Goal: Information Seeking & Learning: Learn about a topic

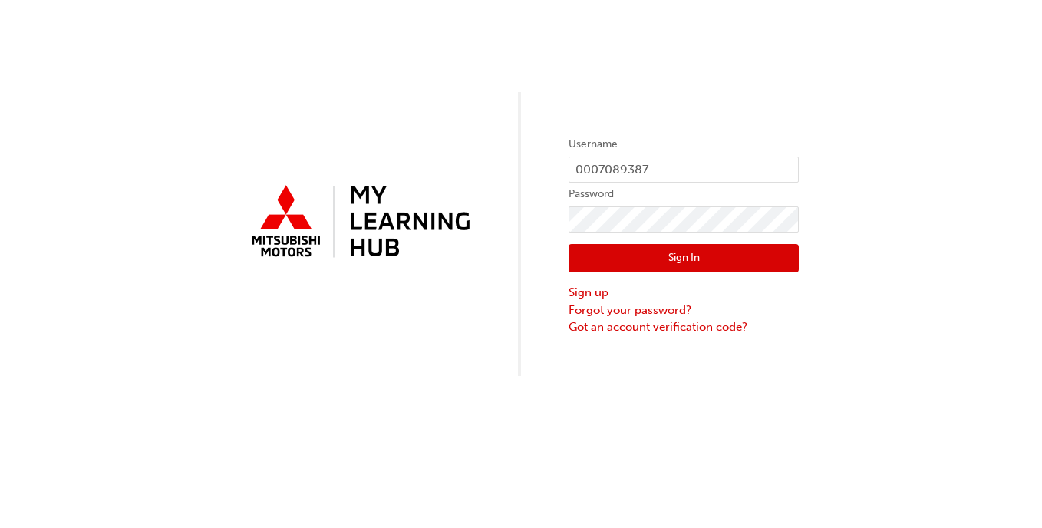
click at [636, 259] on button "Sign In" at bounding box center [684, 258] width 230 height 29
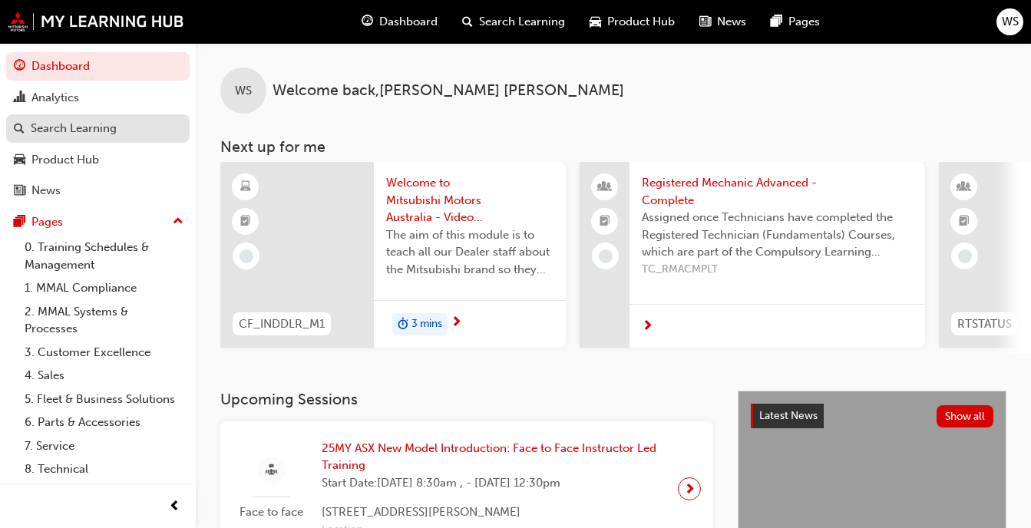
click at [76, 132] on div "Search Learning" at bounding box center [74, 129] width 86 height 18
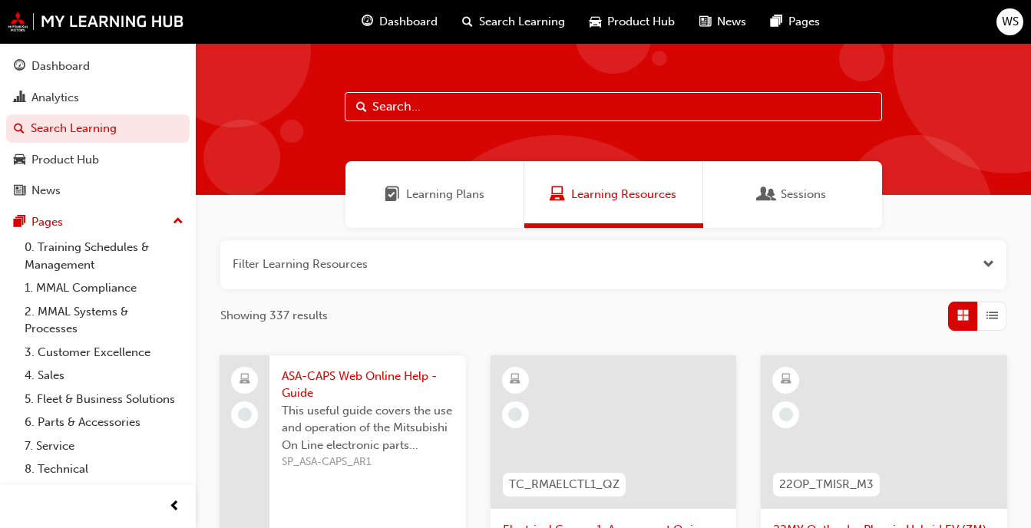
click at [458, 107] on input "text" at bounding box center [613, 106] width 537 height 29
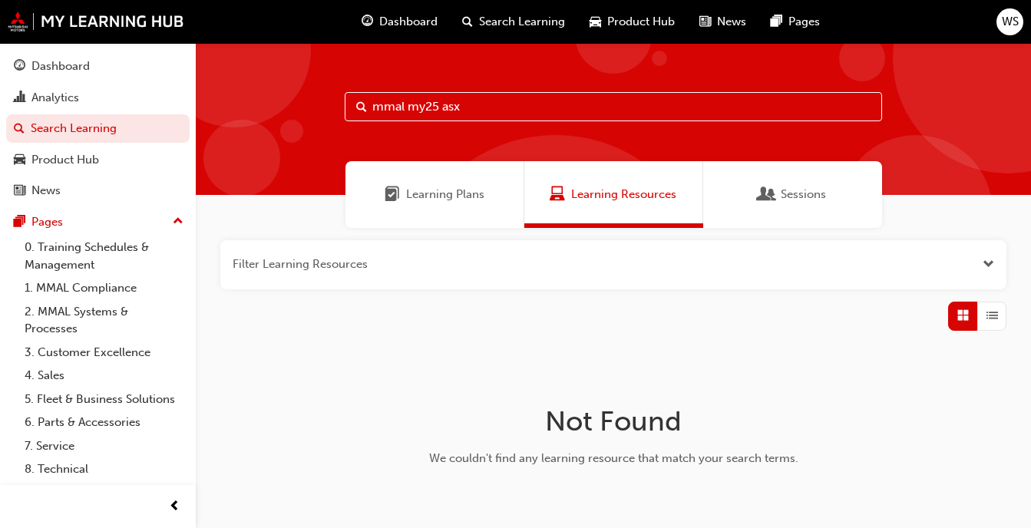
click at [373, 269] on button "button" at bounding box center [613, 264] width 786 height 49
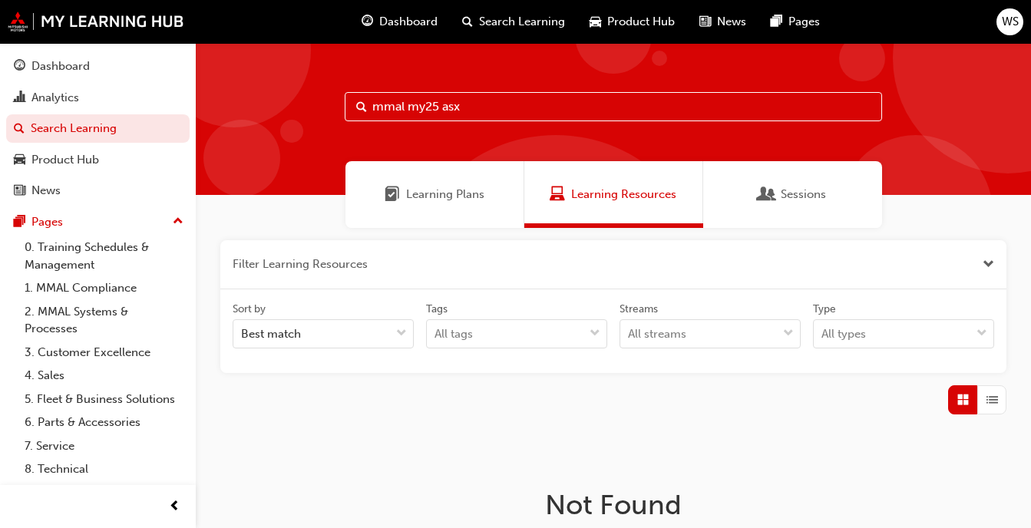
click at [540, 101] on input "mmal my25 asx" at bounding box center [613, 106] width 537 height 29
type input "m"
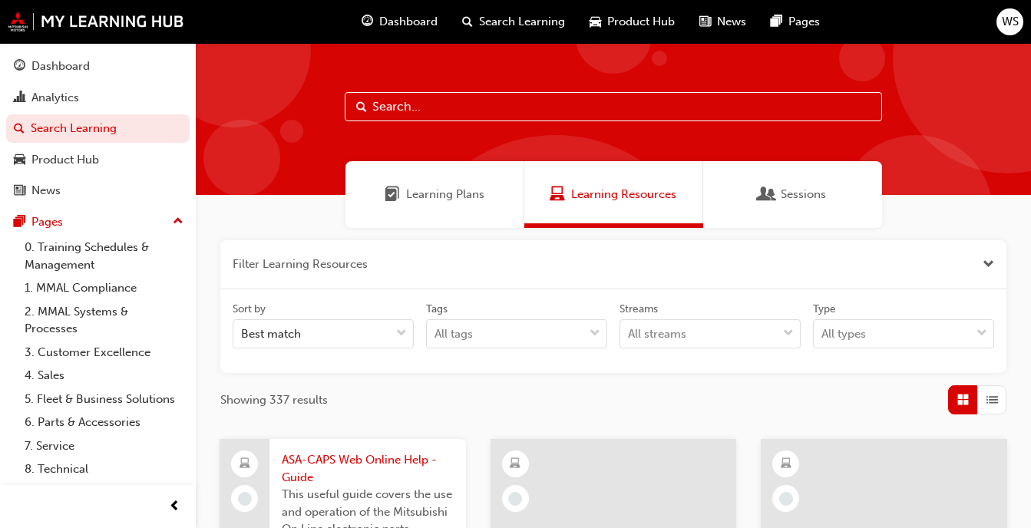
click at [540, 101] on input "text" at bounding box center [613, 106] width 537 height 29
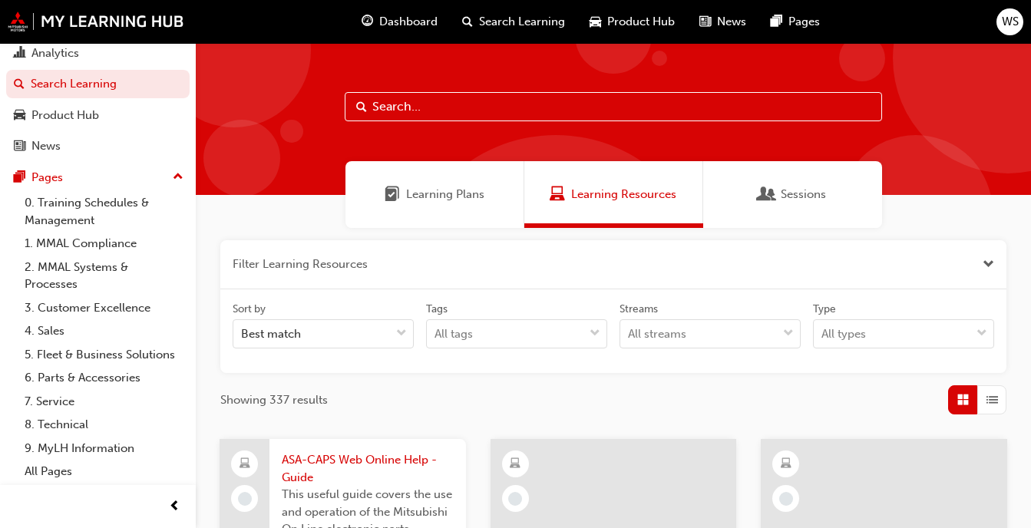
scroll to position [61, 0]
click at [64, 407] on link "7. Service" at bounding box center [103, 402] width 171 height 24
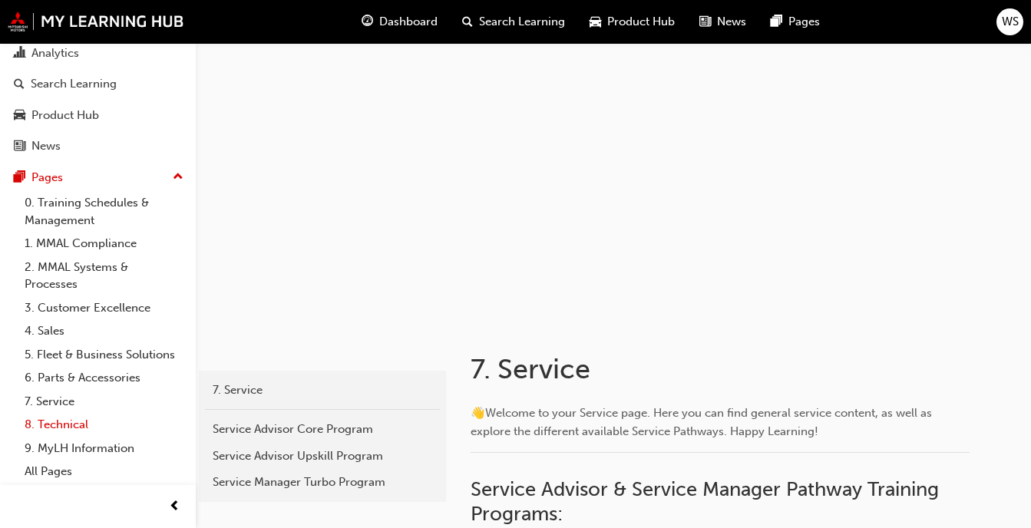
click at [71, 429] on link "8. Technical" at bounding box center [103, 425] width 171 height 24
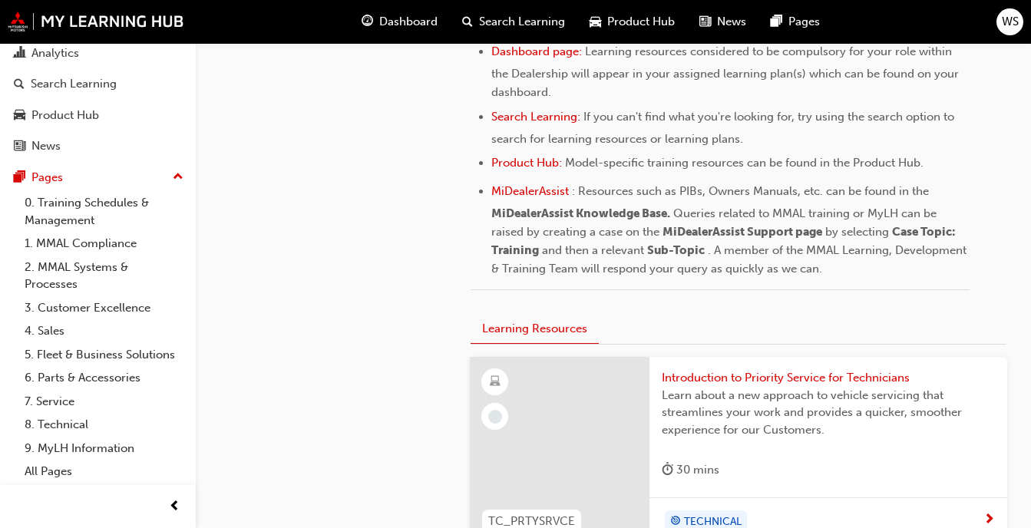
scroll to position [653, 0]
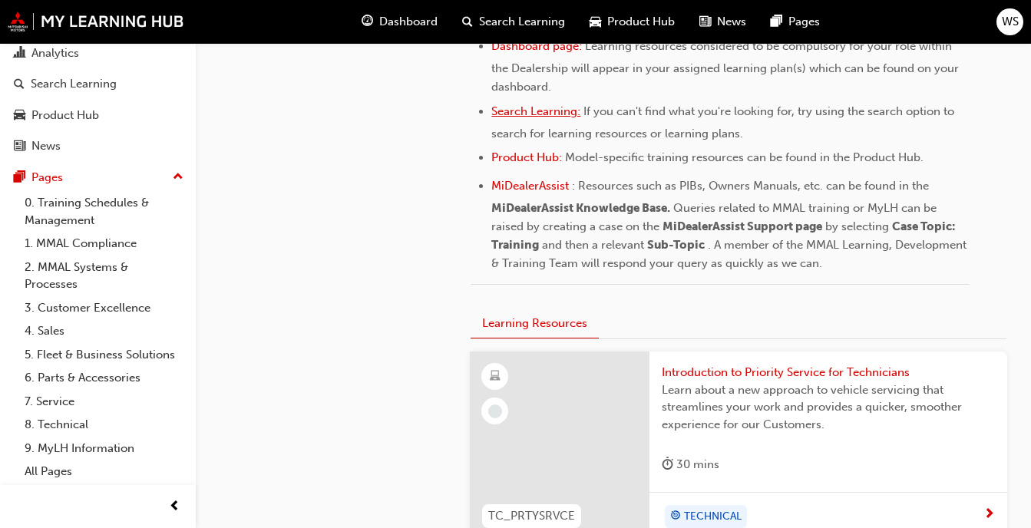
click at [555, 117] on span "Search Learning:" at bounding box center [535, 111] width 89 height 14
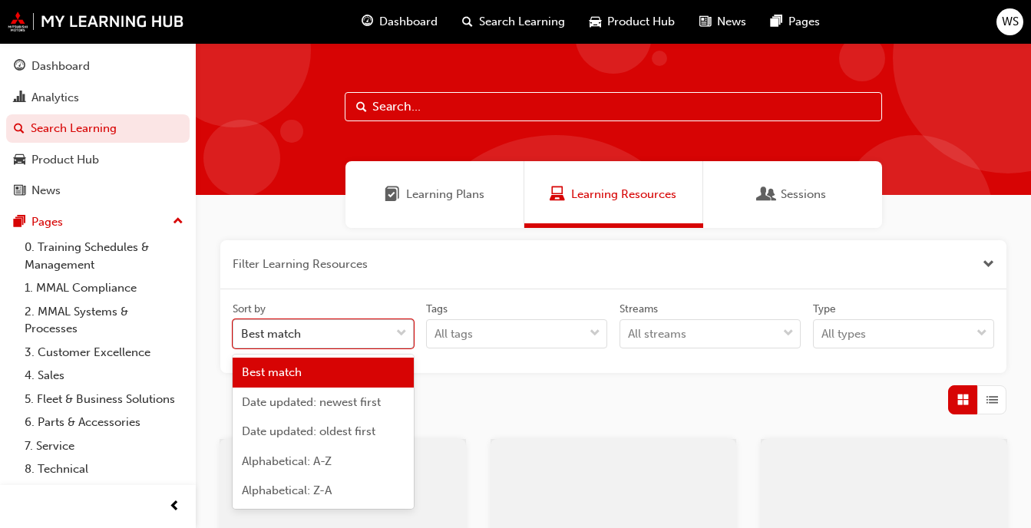
click at [345, 337] on div "Best match" at bounding box center [311, 334] width 157 height 27
click at [242, 337] on input "Sort by option Best match focused, 1 of 5. 5 results available. Use Up and Down…" at bounding box center [242, 333] width 2 height 13
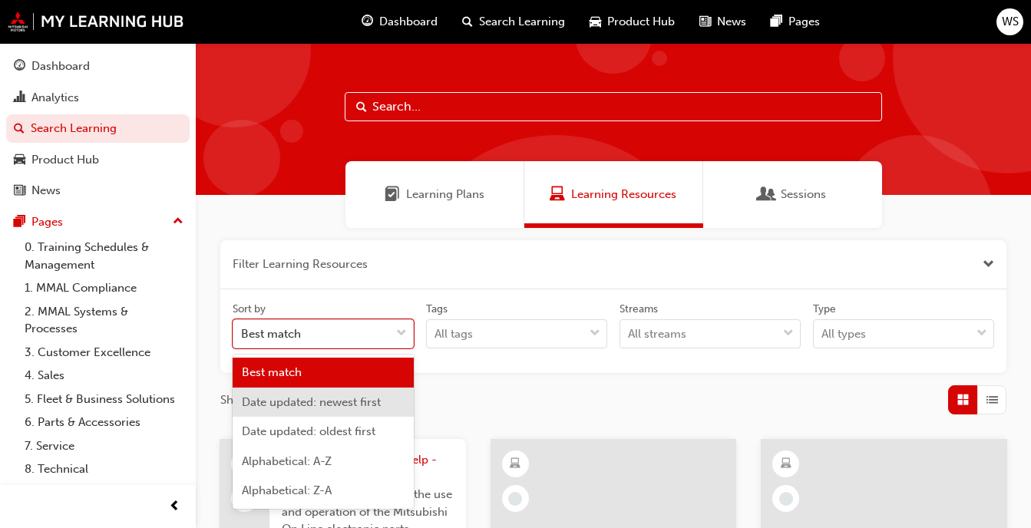
click at [489, 400] on div "Showing 337 results" at bounding box center [613, 399] width 786 height 29
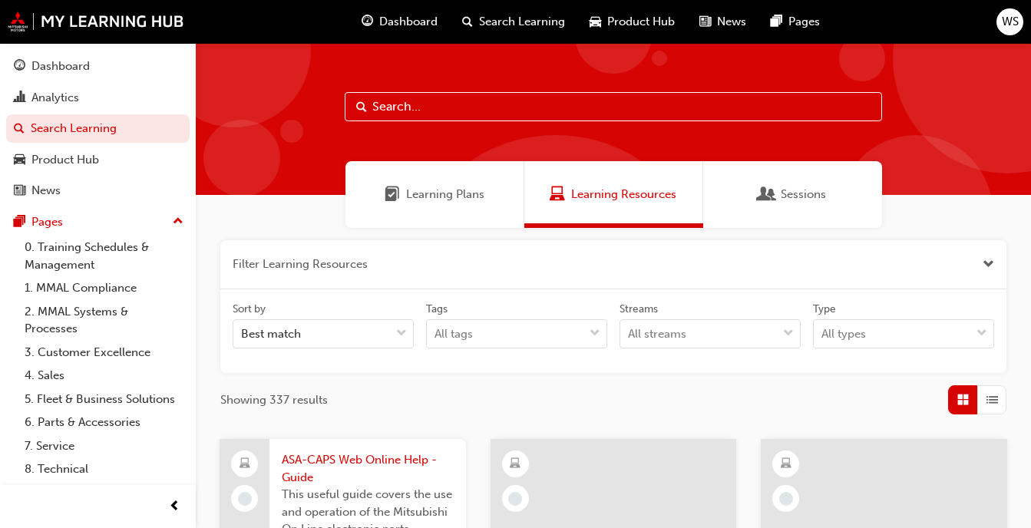
click at [385, 352] on div "Sort by Best match Tags All tags Streams All streams Type All types" at bounding box center [612, 332] width 773 height 60
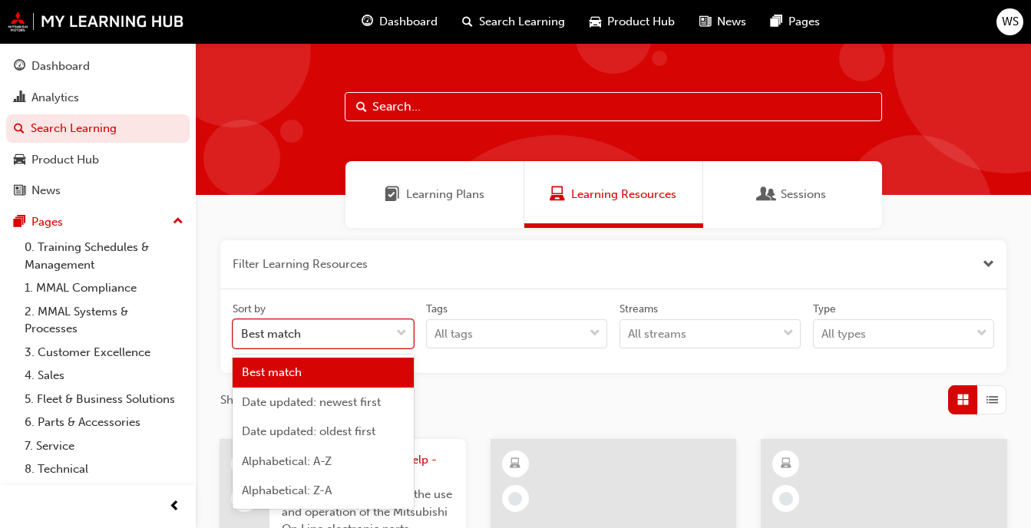
click at [369, 335] on div "Best match" at bounding box center [311, 334] width 157 height 27
click at [242, 335] on input "Sort by option Best match focused, 1 of 5. 5 results available. Use Up and Down…" at bounding box center [242, 333] width 2 height 13
click at [371, 406] on span "Date updated: newest first" at bounding box center [311, 402] width 139 height 14
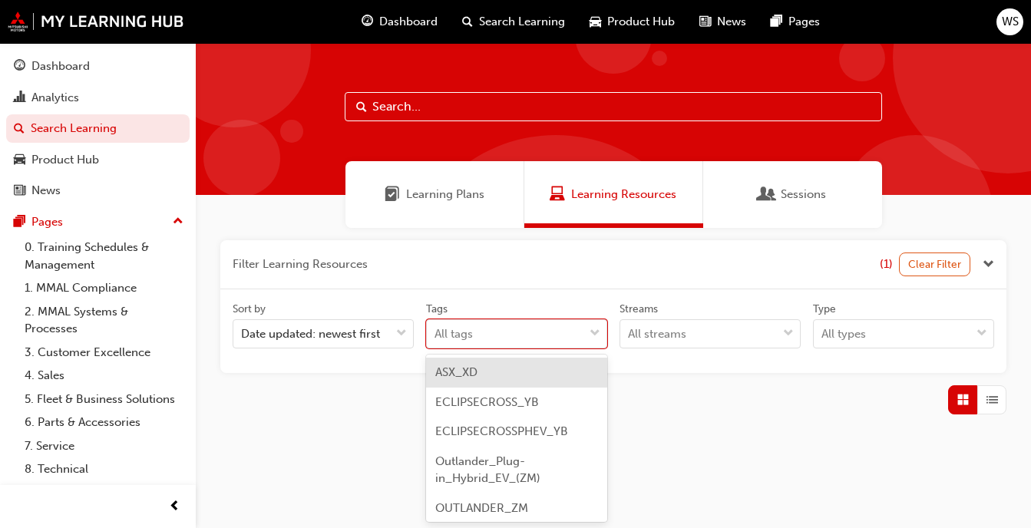
scroll to position [11, 0]
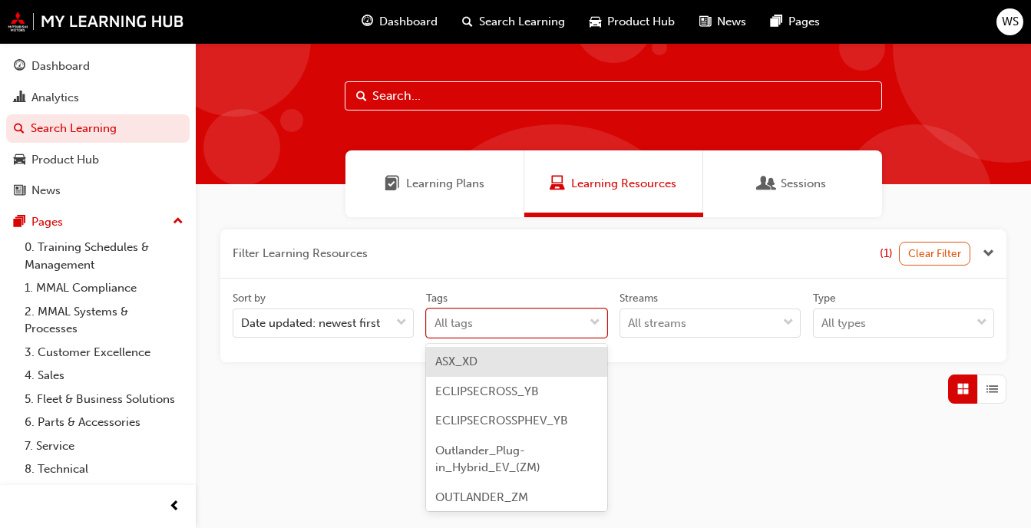
click at [507, 340] on div "Sort by Date updated: newest first Tags option ASX_XD focused, 1 of 9. 9 result…" at bounding box center [612, 321] width 773 height 60
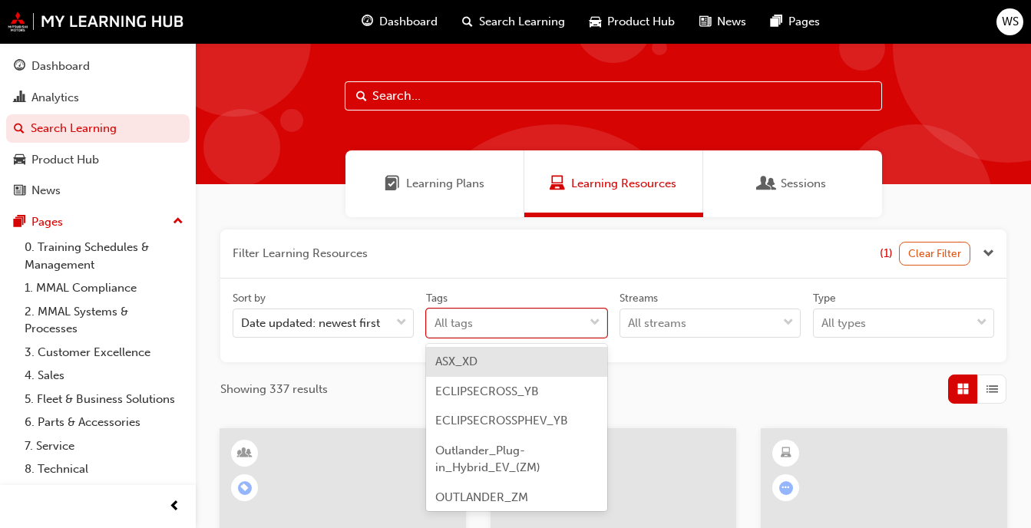
click at [509, 357] on div "ASX_XD" at bounding box center [516, 362] width 181 height 30
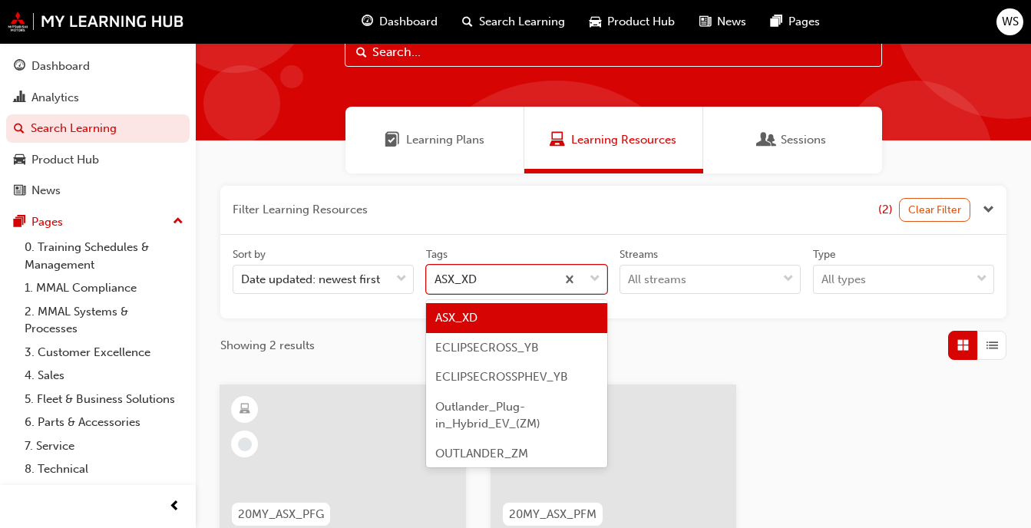
scroll to position [63, 0]
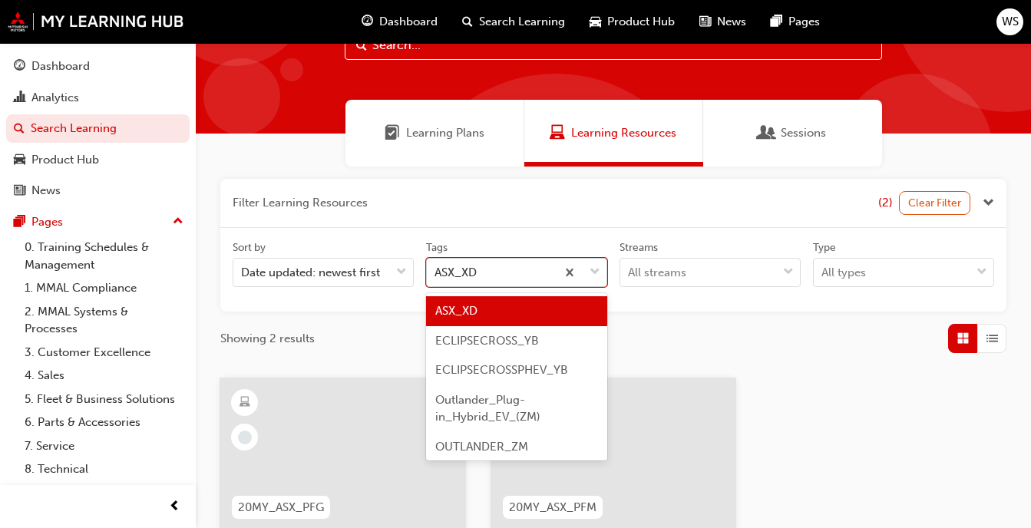
click at [469, 275] on div "ASX_XD" at bounding box center [455, 273] width 42 height 18
click at [436, 275] on input "Tags option ASX_XD focused, 1 of 9. 9 results available. Use Up and Down to cho…" at bounding box center [435, 272] width 2 height 13
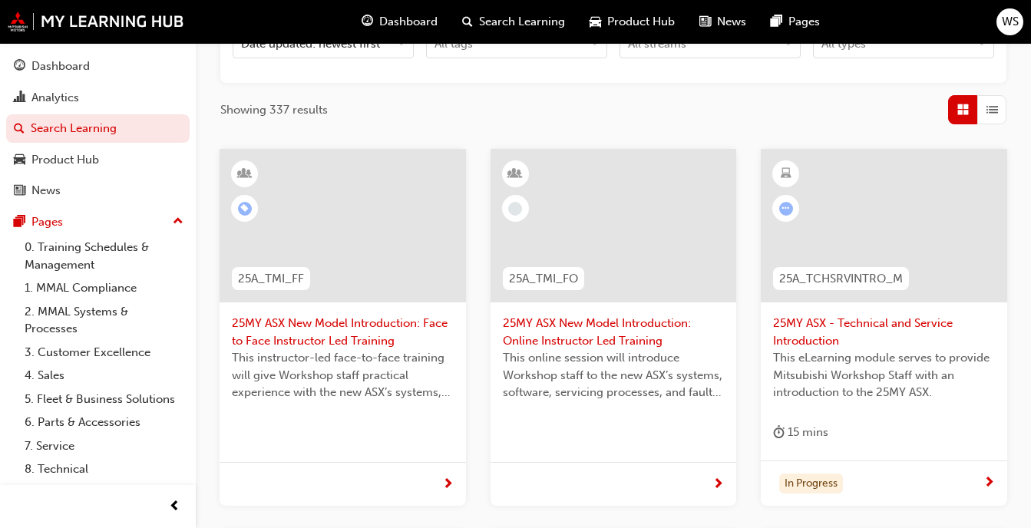
scroll to position [325, 0]
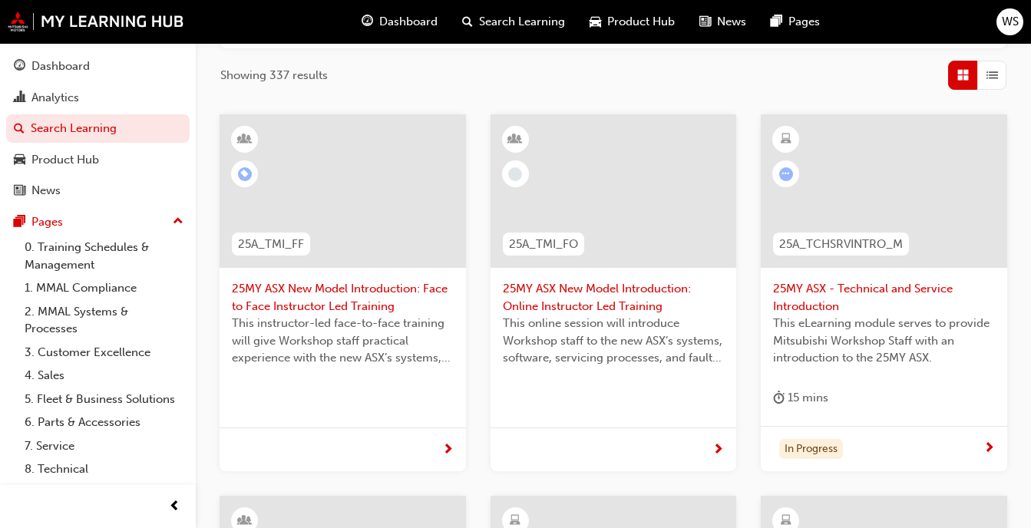
click at [826, 296] on span "25MY ASX - Technical and Service Introduction" at bounding box center [884, 297] width 222 height 35
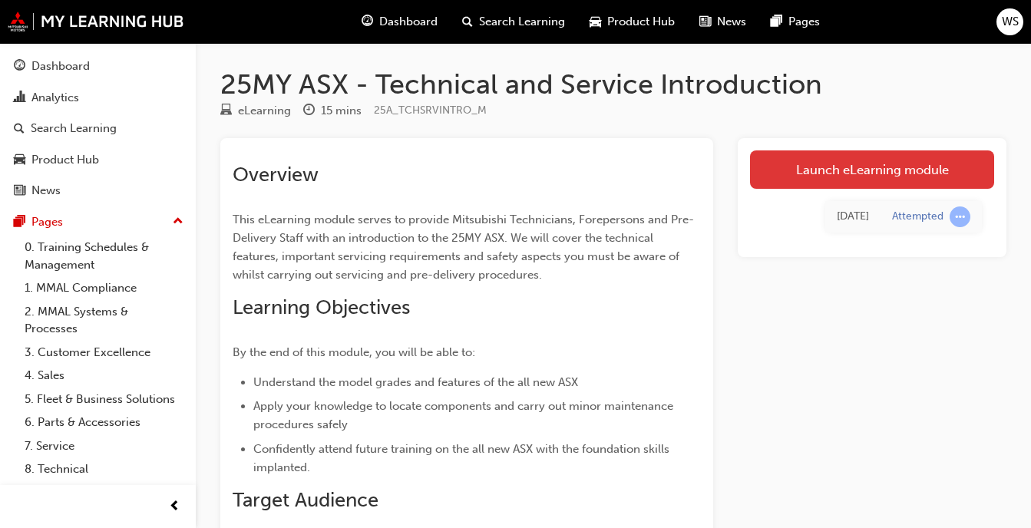
click at [833, 180] on link "Launch eLearning module" at bounding box center [872, 169] width 244 height 38
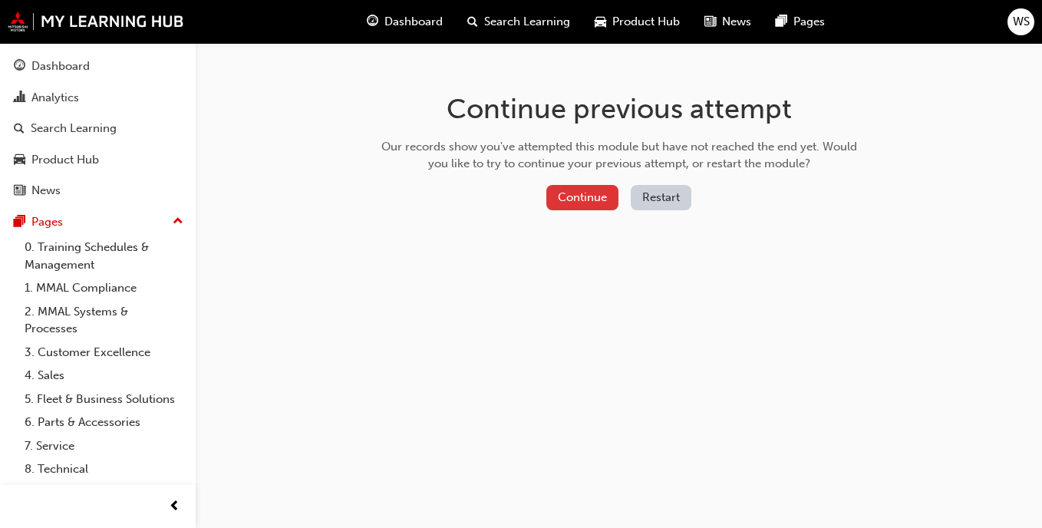
click at [579, 194] on button "Continue" at bounding box center [582, 197] width 72 height 25
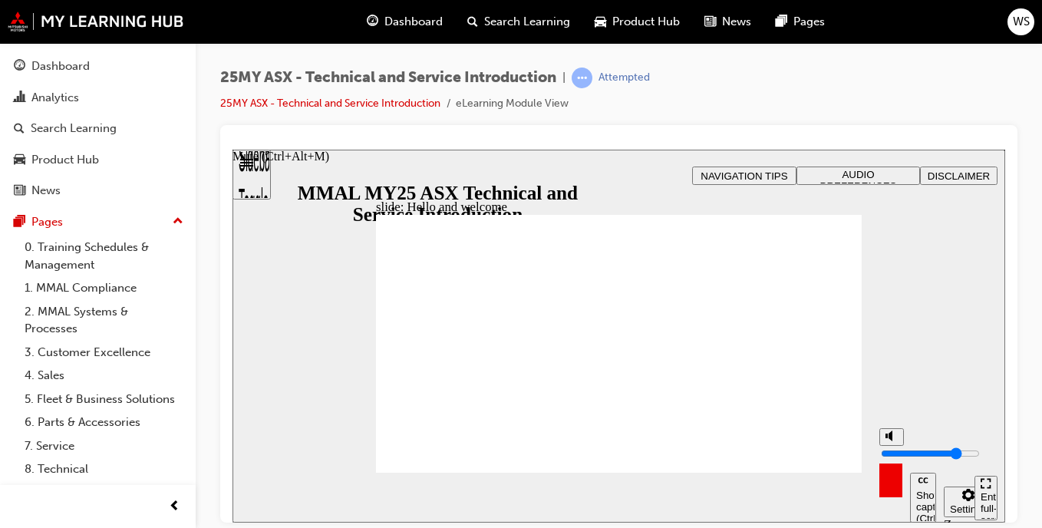
click at [897, 491] on div "misc controls" at bounding box center [890, 474] width 23 height 58
drag, startPoint x: 892, startPoint y: 435, endPoint x: 893, endPoint y: 342, distance: 92.9
type input "10"
click at [893, 447] on input "volume" at bounding box center [930, 453] width 99 height 12
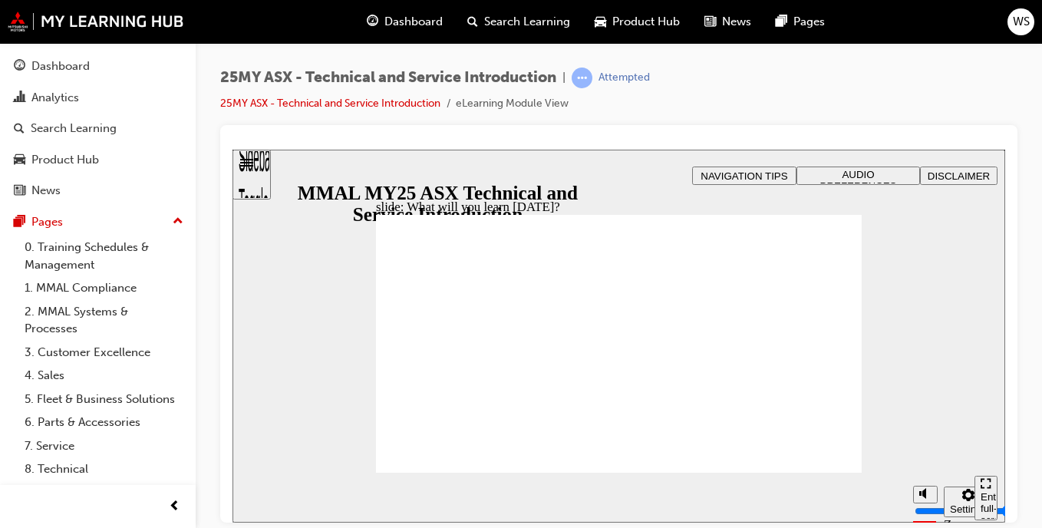
click at [862, 179] on span "AUDIO PREFERENCES" at bounding box center [858, 179] width 77 height 23
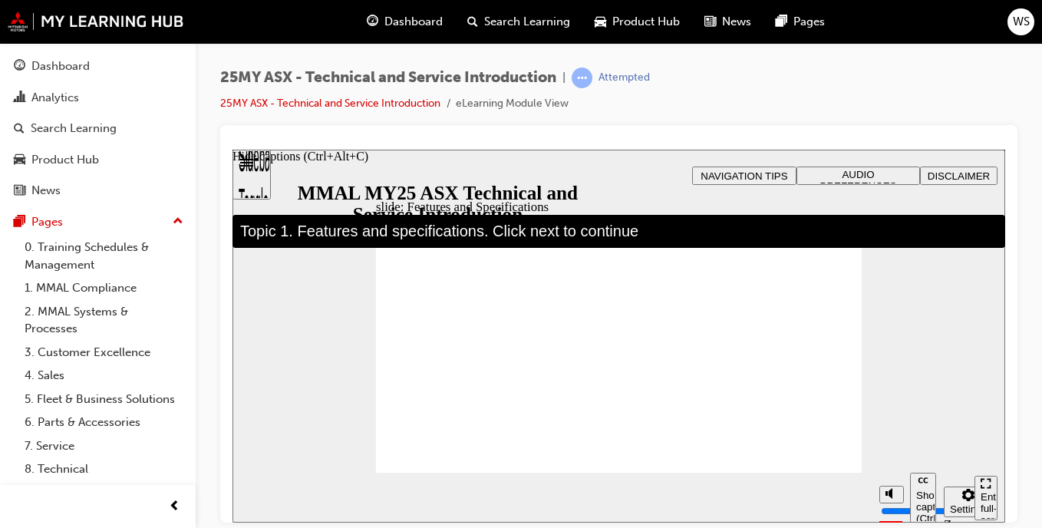
click at [916, 498] on div "Show captions (Ctrl+Alt+C)" at bounding box center [923, 506] width 14 height 35
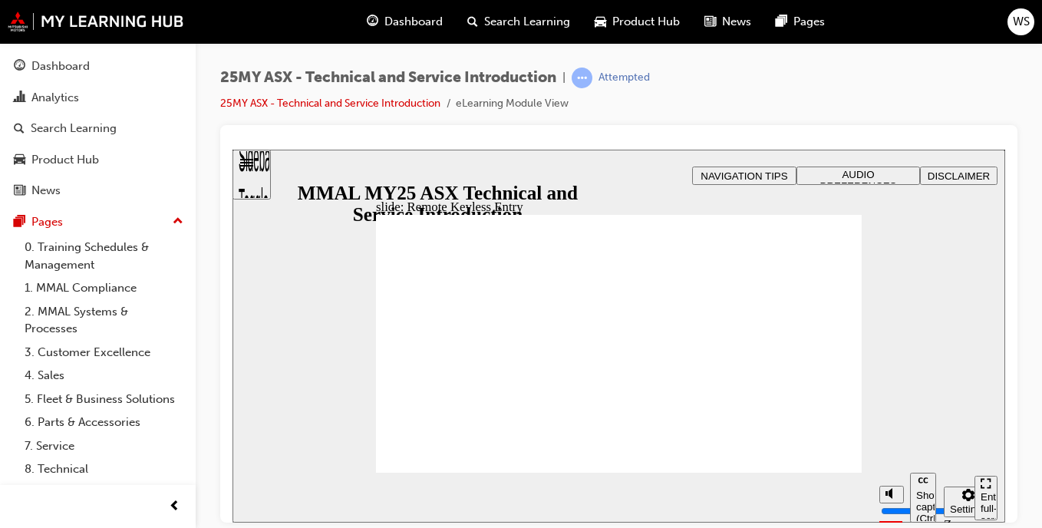
type input "20"
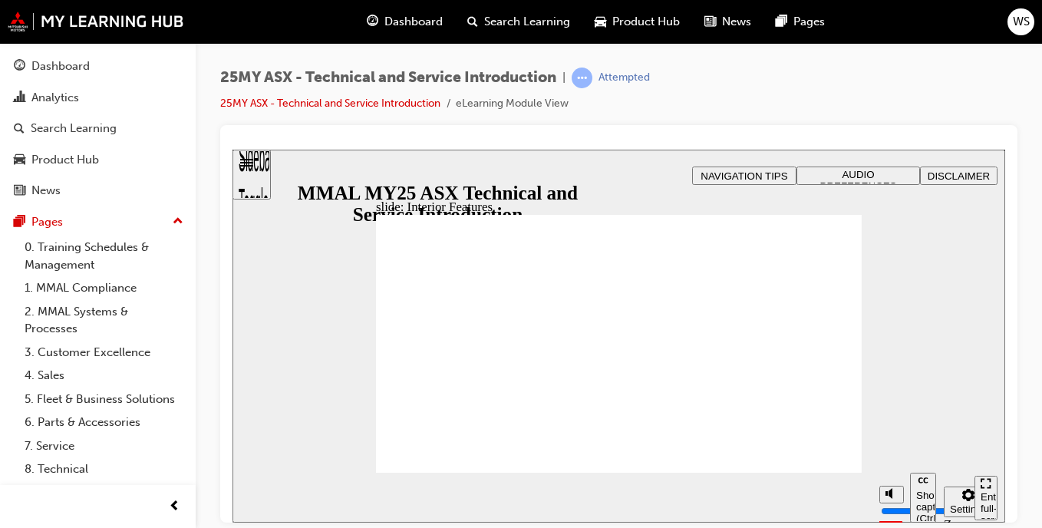
type input "17"
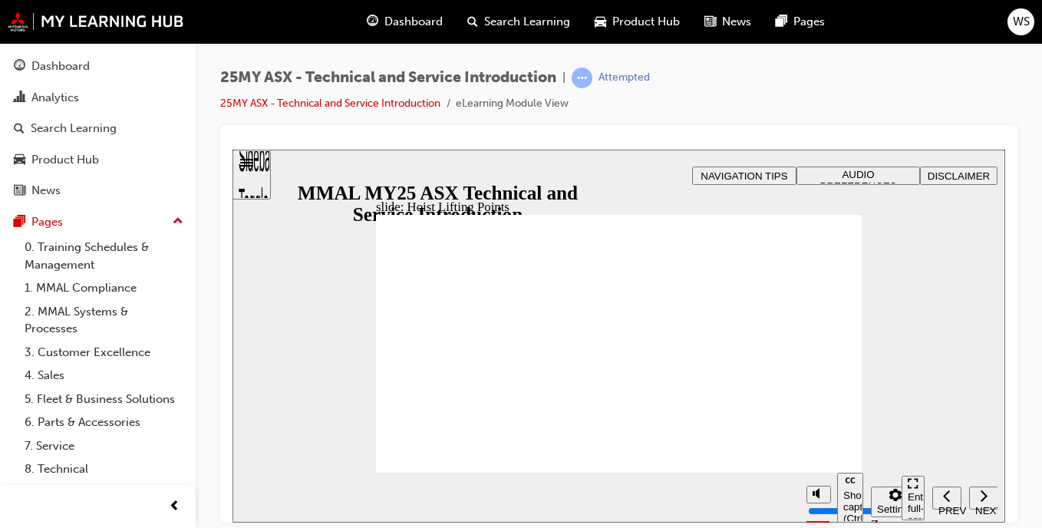
click at [813, 472] on div "Show captions (Ctrl+Alt+C) Playback speed Playback Speed 2 1.75 1.5" at bounding box center [846, 497] width 95 height 50
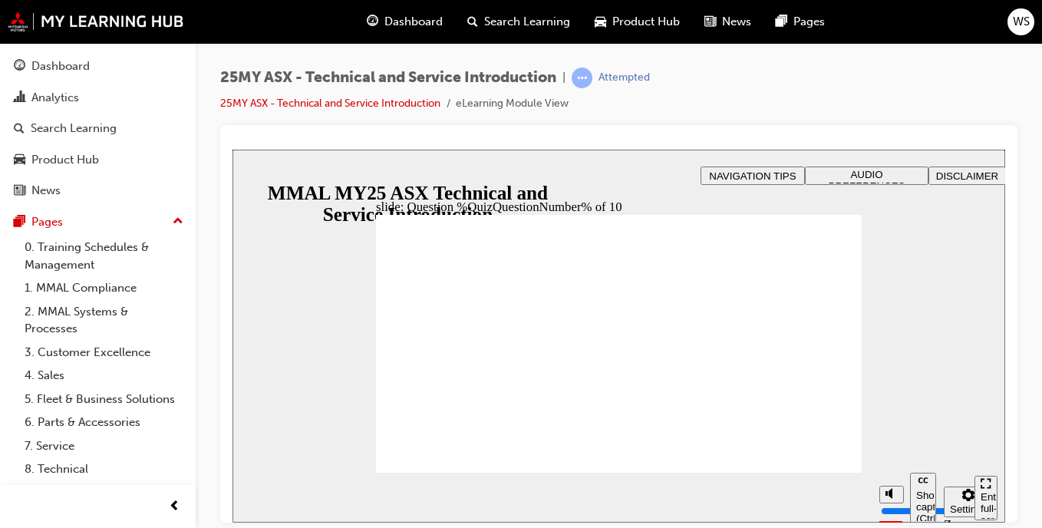
radio input "true"
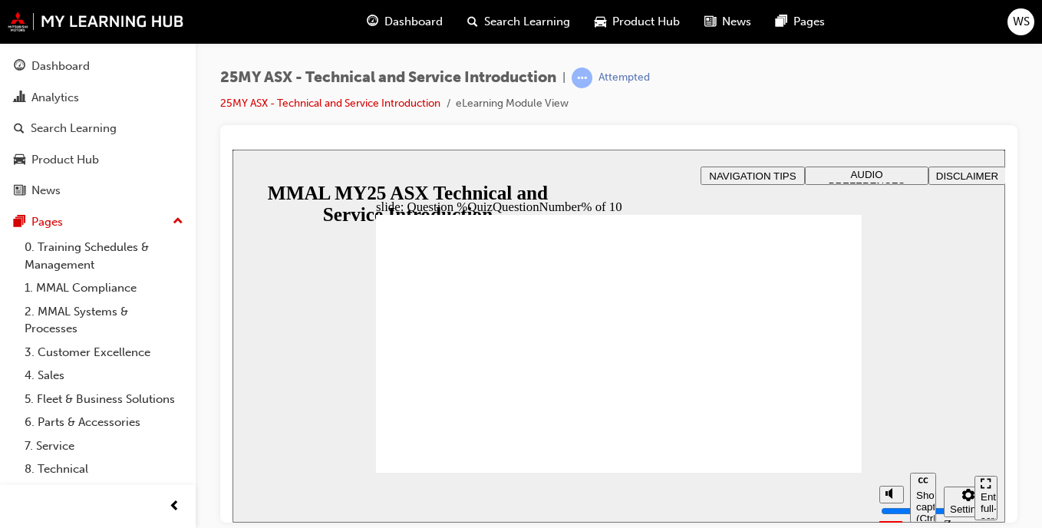
radio input "true"
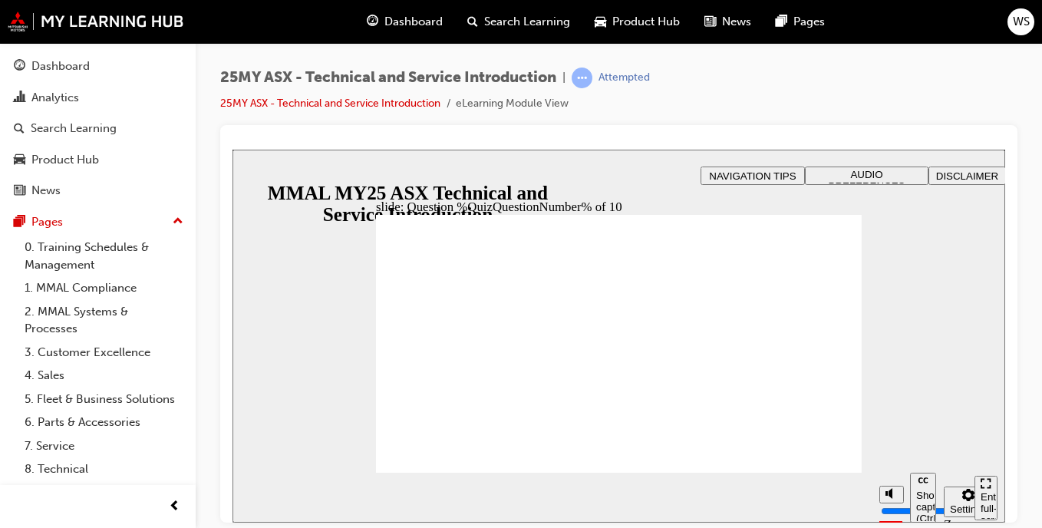
radio input "true"
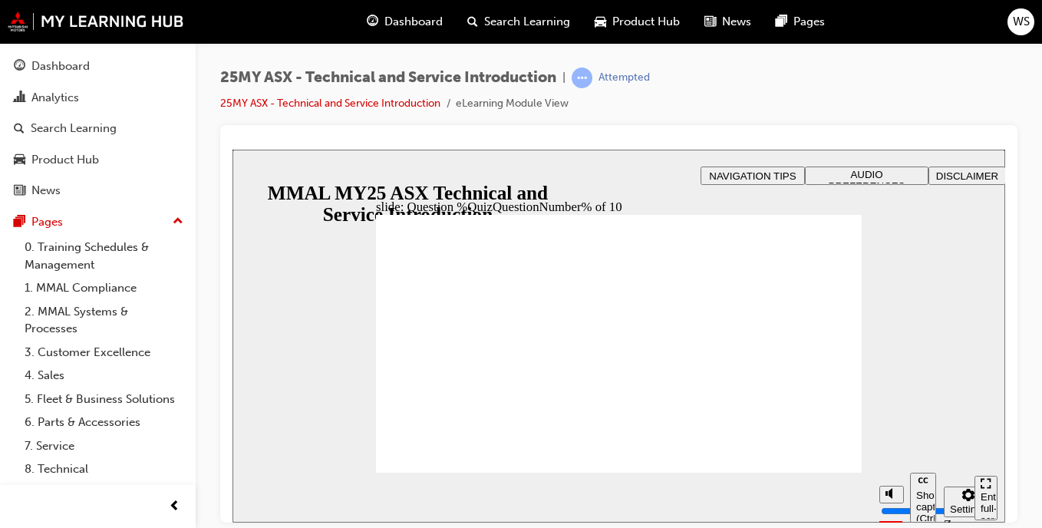
radio input "true"
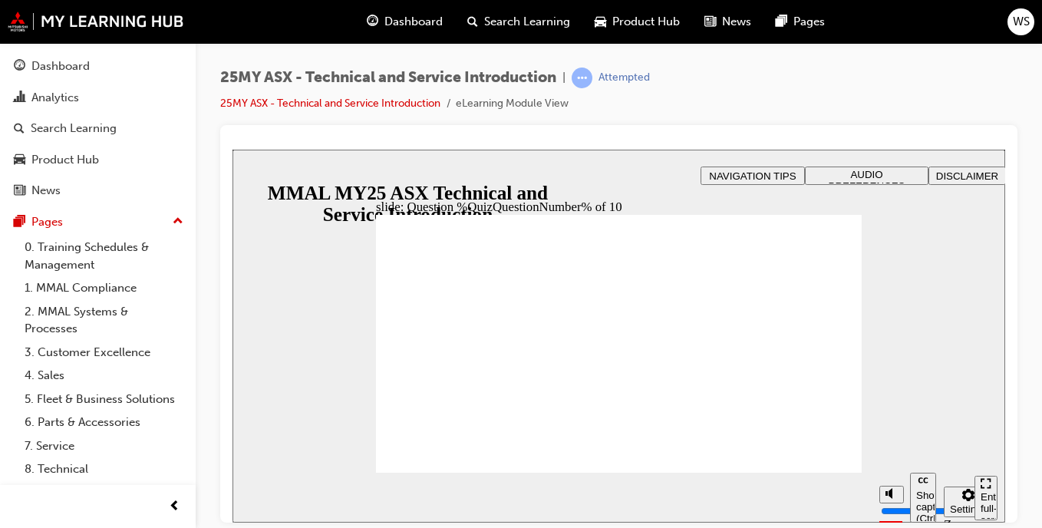
radio input "true"
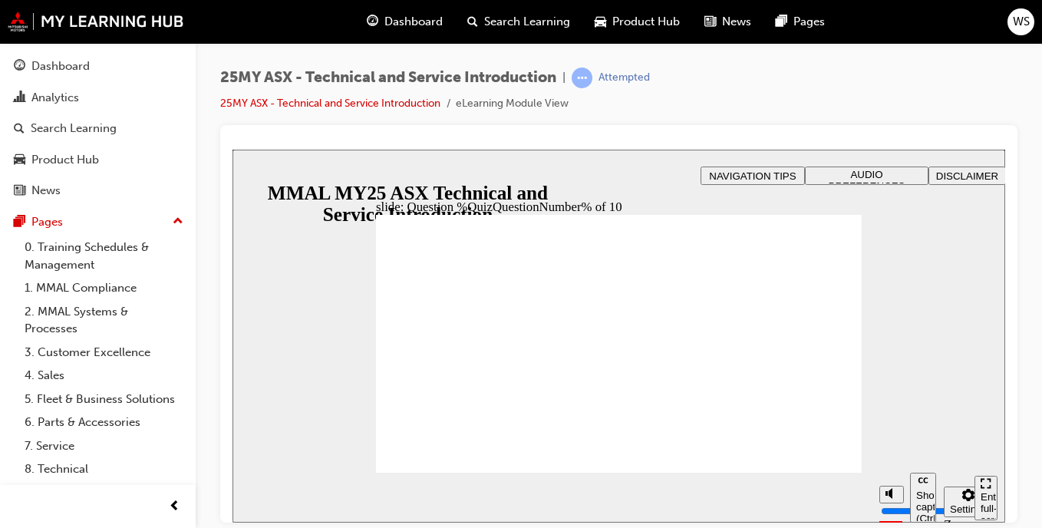
radio input "true"
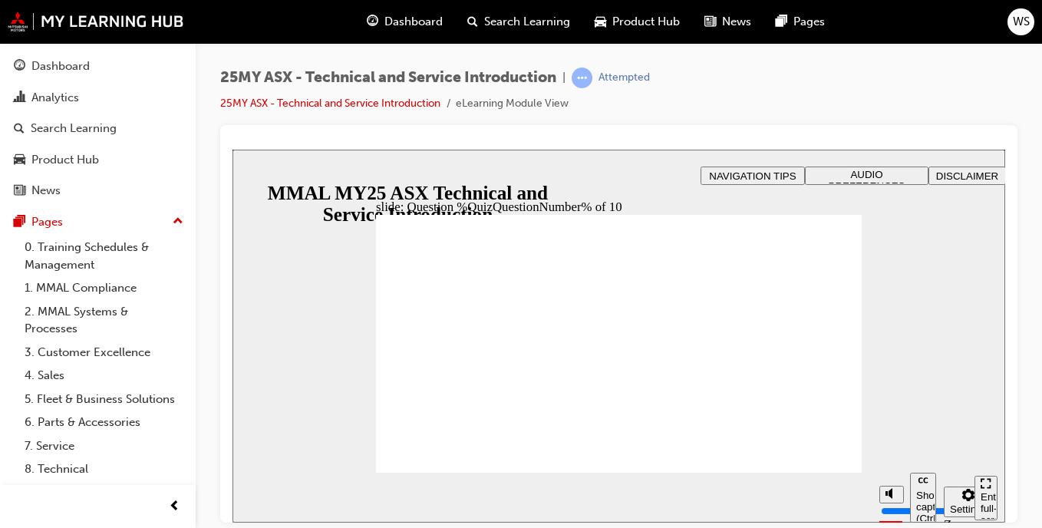
radio input "true"
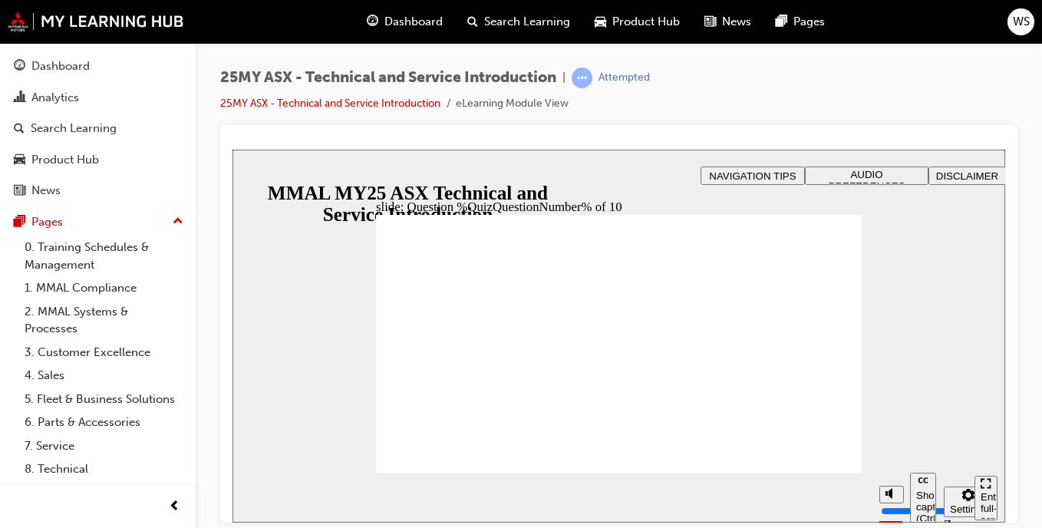
radio input "true"
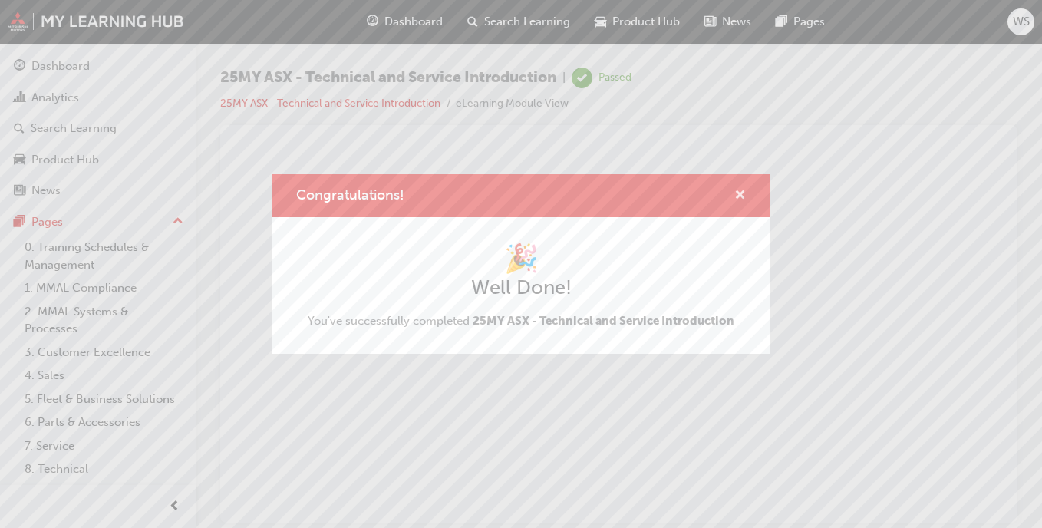
click at [738, 194] on span "cross-icon" at bounding box center [740, 197] width 12 height 14
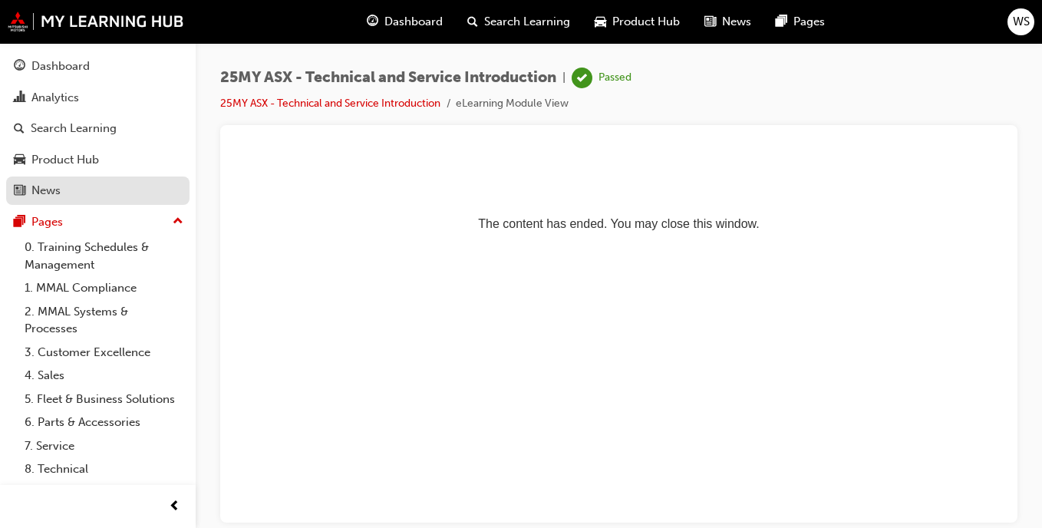
click at [74, 190] on div "News" at bounding box center [98, 190] width 168 height 19
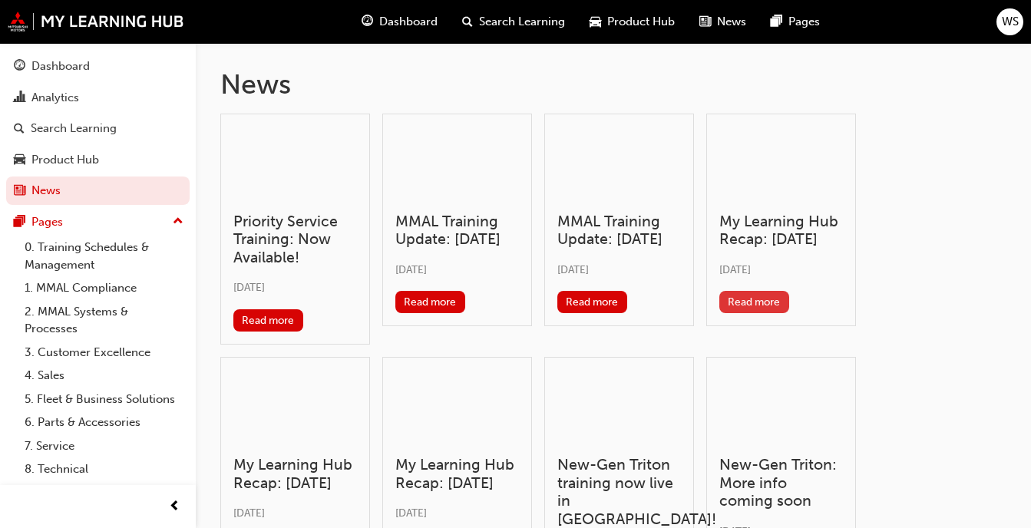
click at [780, 313] on button "Read more" at bounding box center [754, 302] width 70 height 22
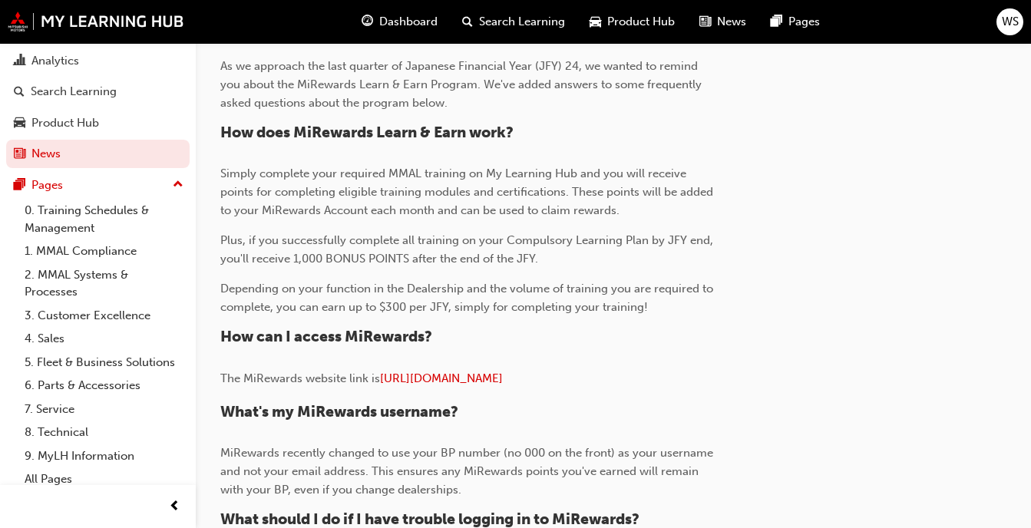
scroll to position [61, 0]
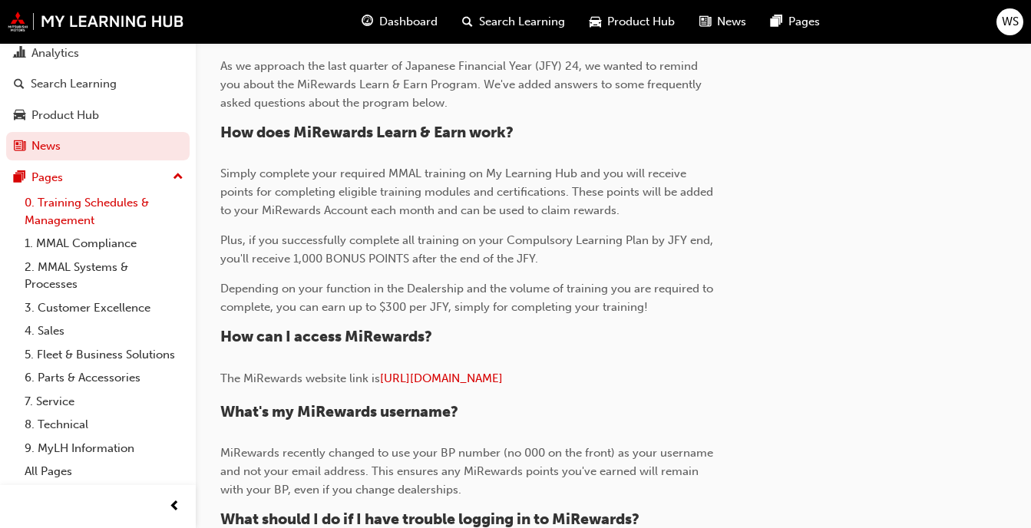
click at [73, 196] on link "0. Training Schedules & Management" at bounding box center [103, 211] width 171 height 41
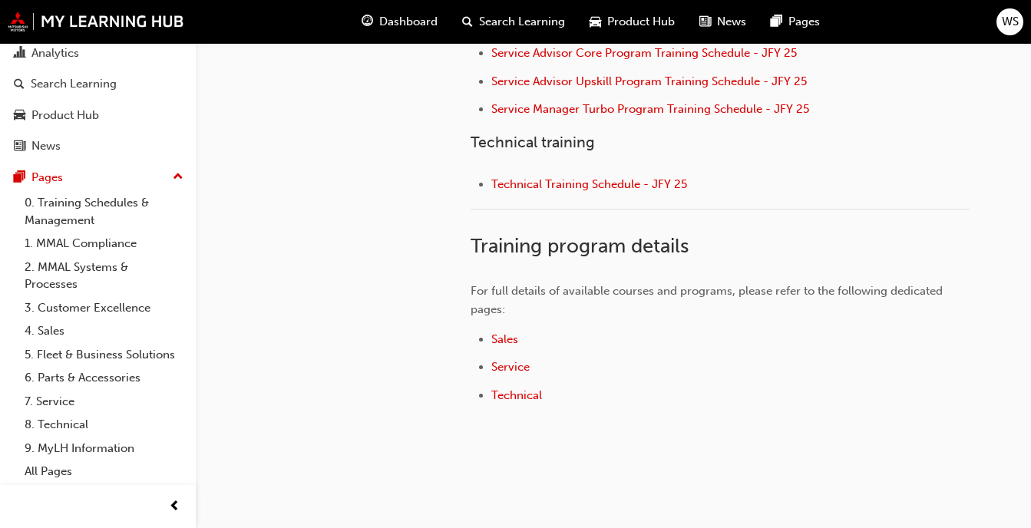
scroll to position [819, 0]
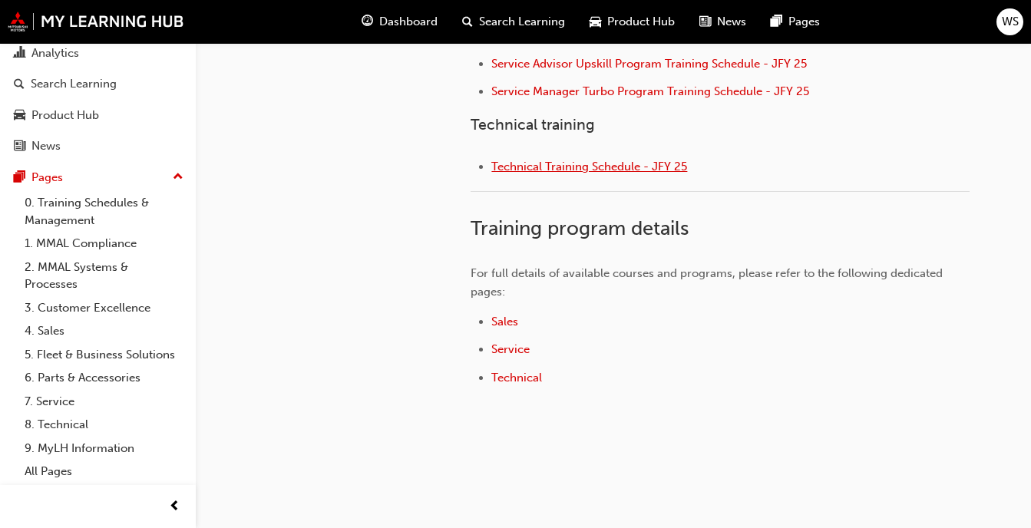
click at [604, 170] on span "Technical Training Schedule - JFY 25" at bounding box center [589, 167] width 196 height 14
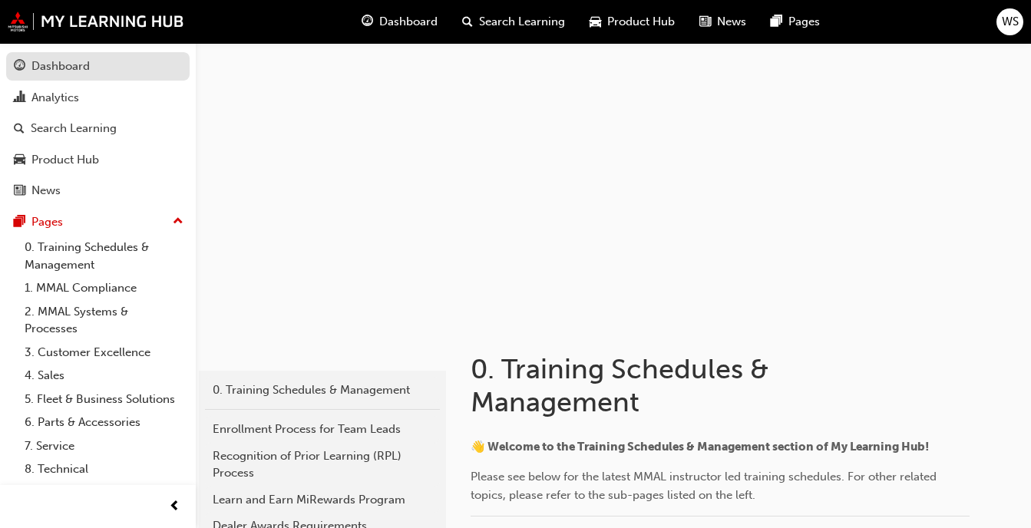
click at [63, 64] on div "Dashboard" at bounding box center [60, 67] width 58 height 18
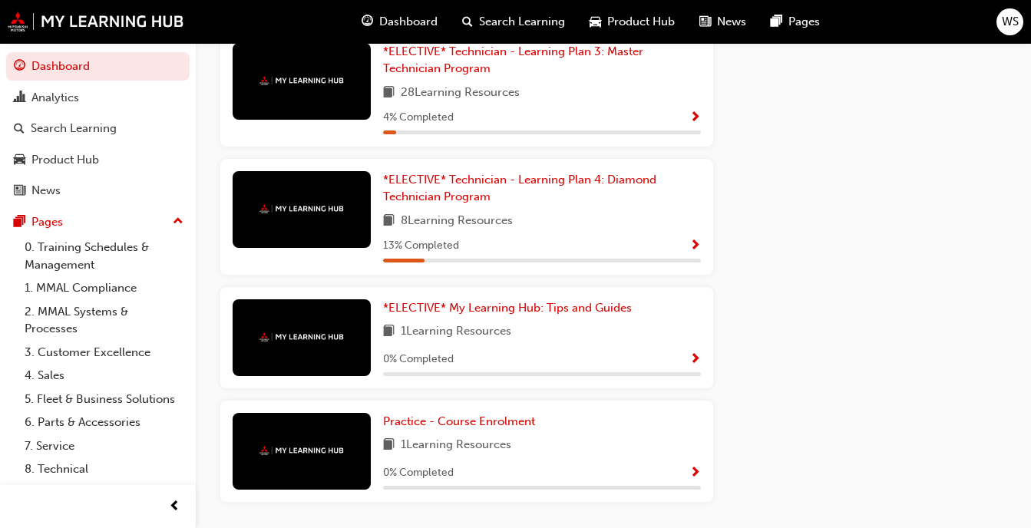
scroll to position [892, 0]
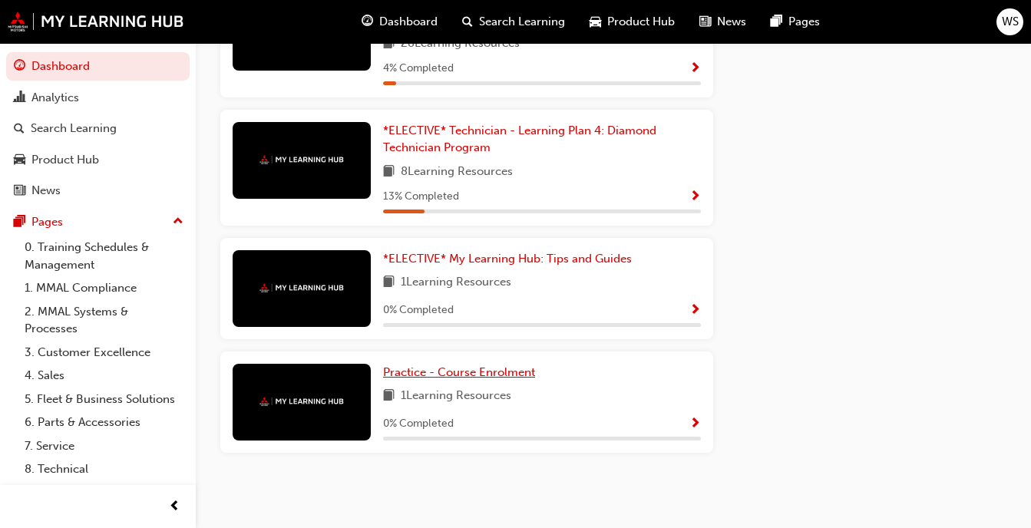
click at [400, 370] on span "Practice - Course Enrolment" at bounding box center [459, 372] width 152 height 14
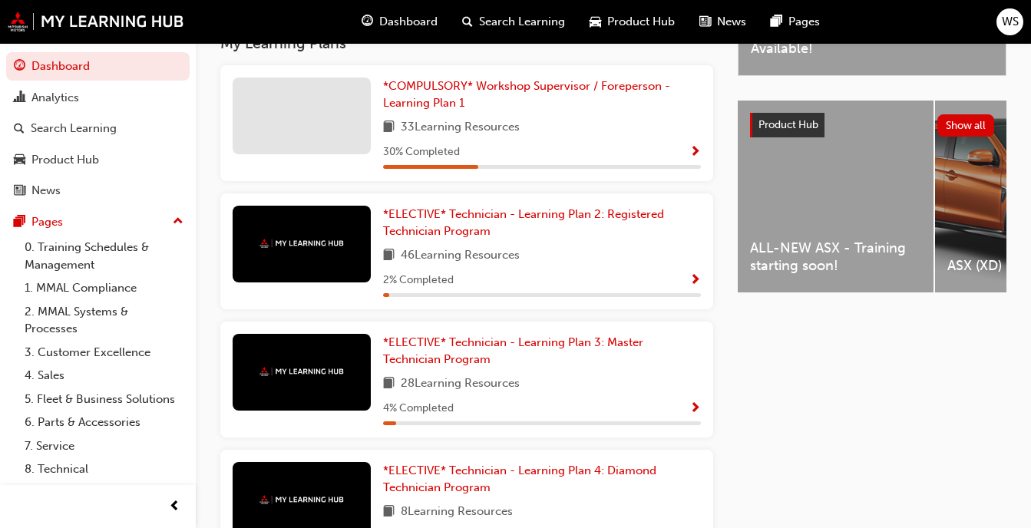
scroll to position [526, 0]
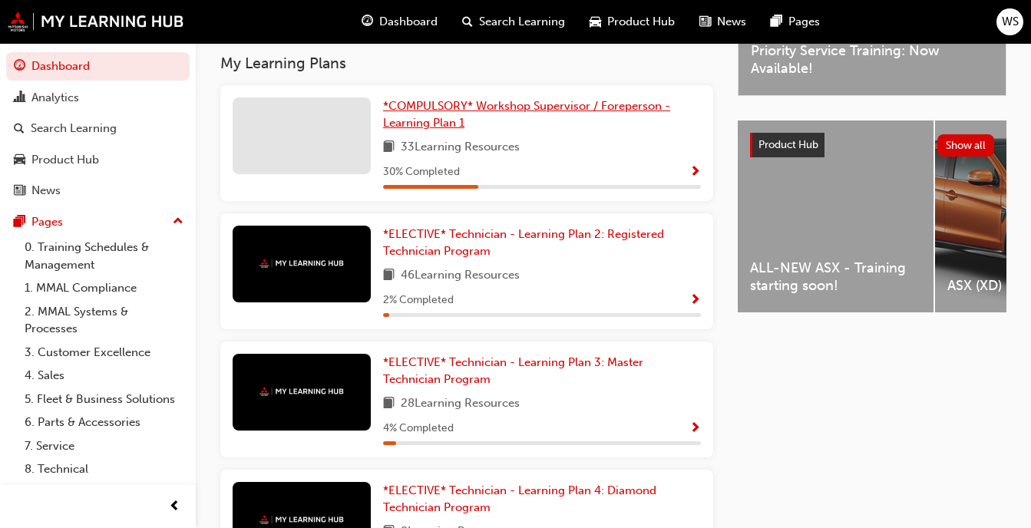
click at [527, 114] on span "*COMPULSORY* Workshop Supervisor / Foreperson - Learning Plan 1" at bounding box center [526, 114] width 287 height 31
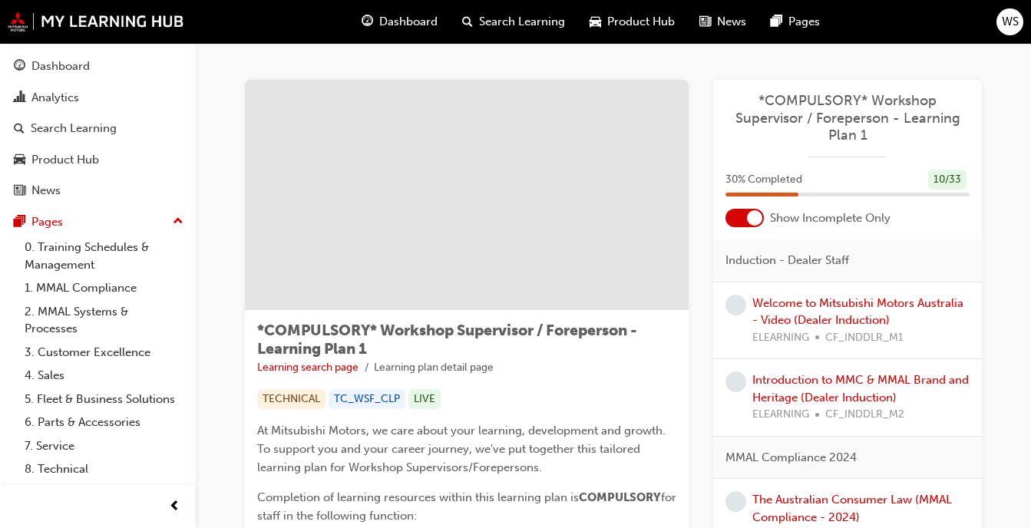
click at [747, 221] on div at bounding box center [754, 217] width 15 height 15
click at [733, 221] on div at bounding box center [734, 217] width 15 height 15
click at [727, 26] on span "News" at bounding box center [731, 22] width 29 height 18
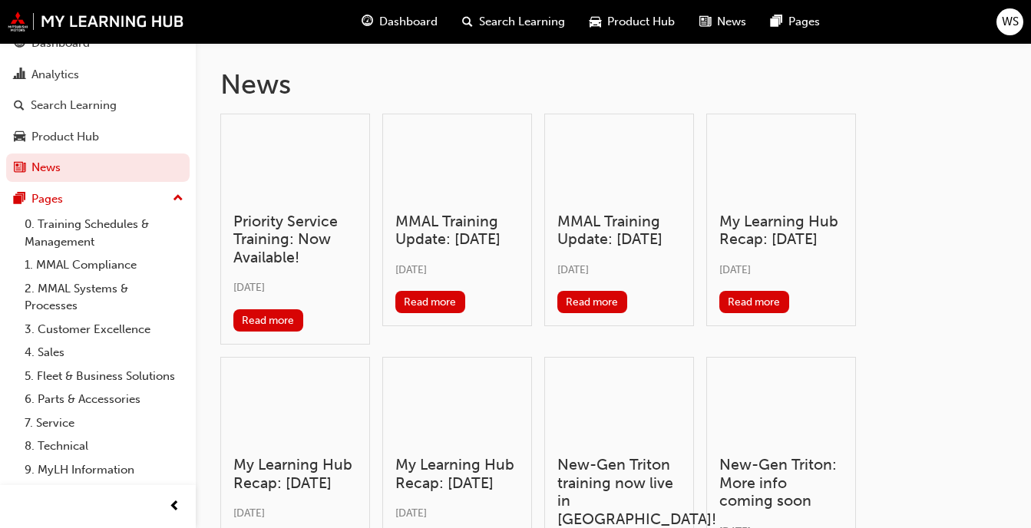
scroll to position [61, 0]
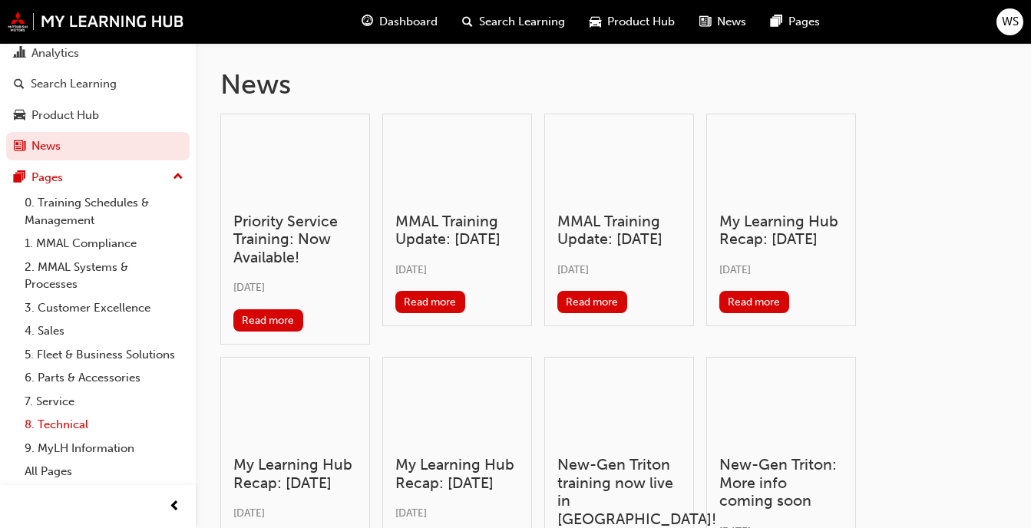
click at [63, 426] on link "8. Technical" at bounding box center [103, 425] width 171 height 24
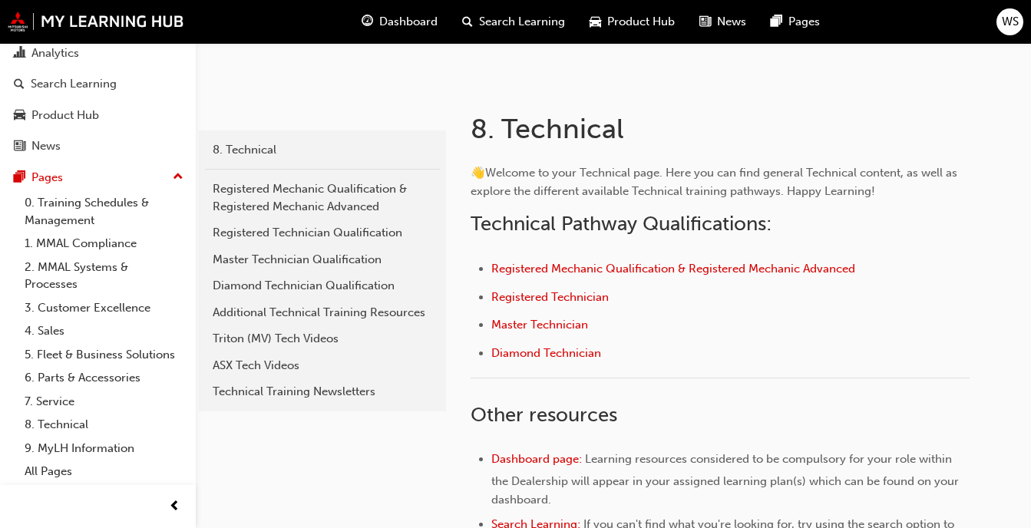
scroll to position [246, 0]
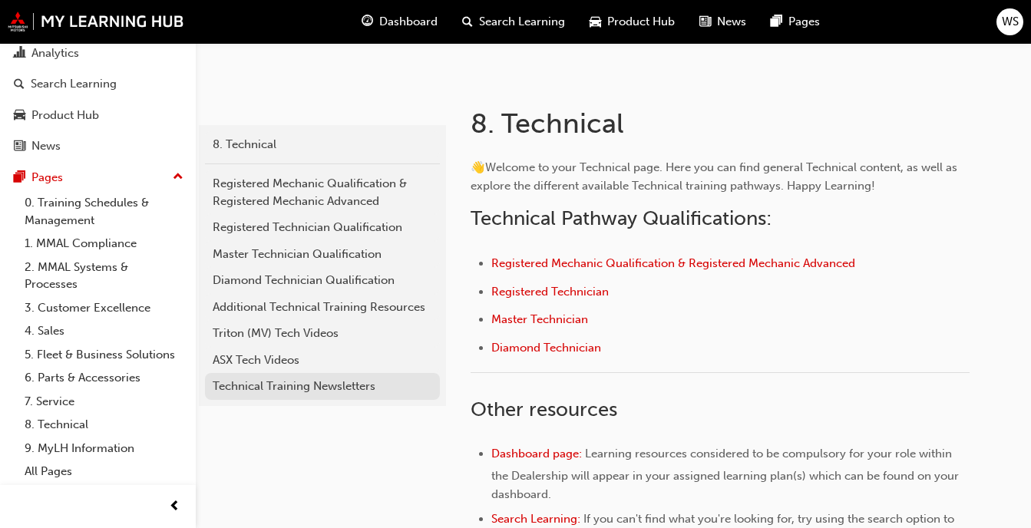
click at [292, 390] on div "Technical Training Newsletters" at bounding box center [322, 387] width 219 height 18
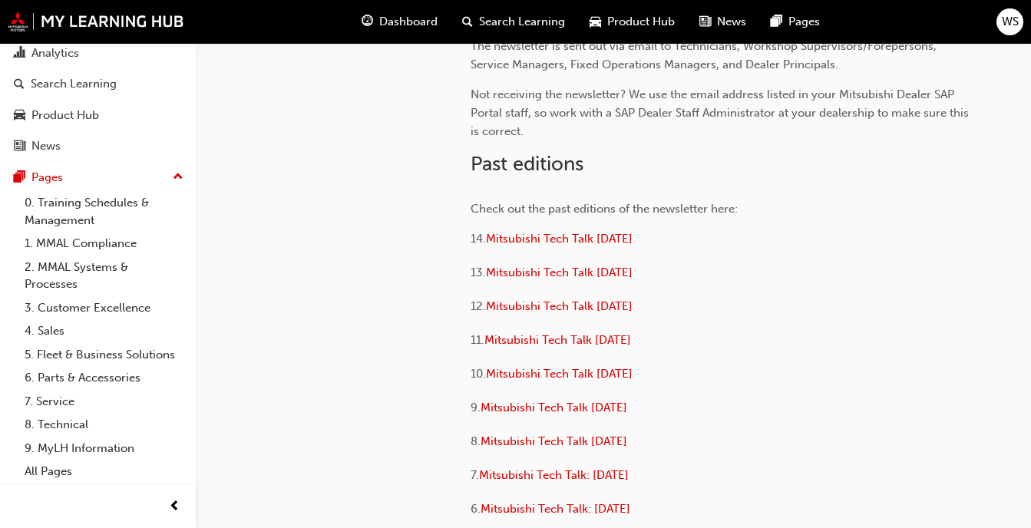
scroll to position [275, 0]
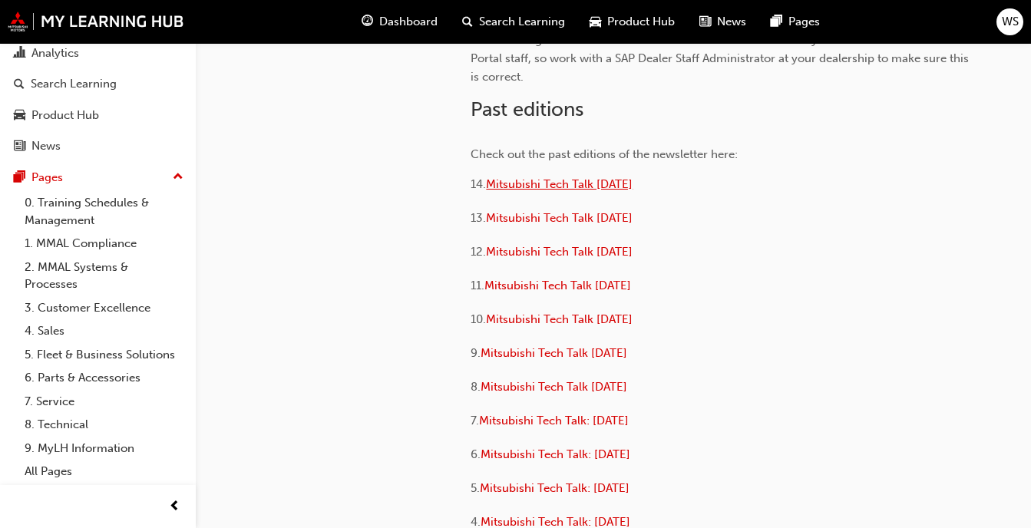
click at [603, 180] on span "Mitsubishi Tech Talk July 2025" at bounding box center [559, 184] width 147 height 14
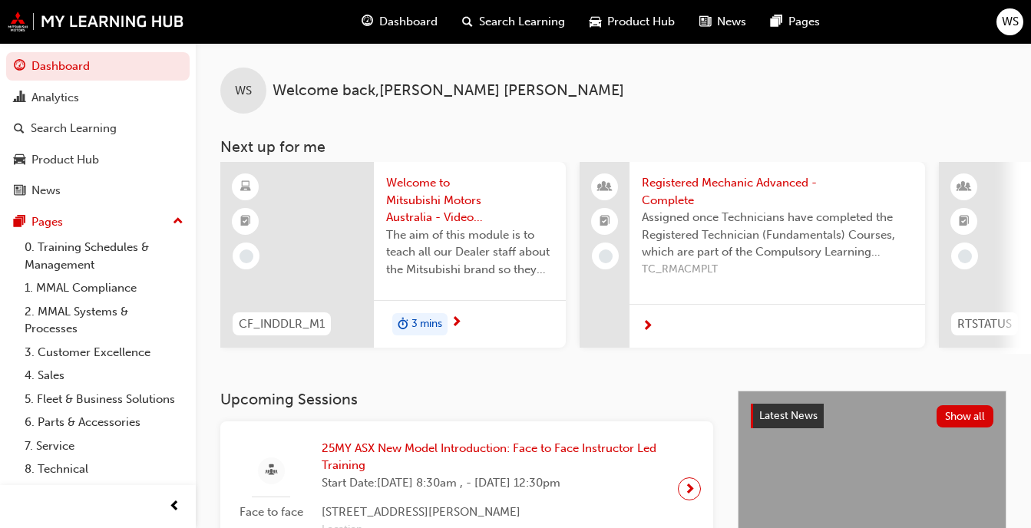
click at [728, 25] on span "News" at bounding box center [731, 22] width 29 height 18
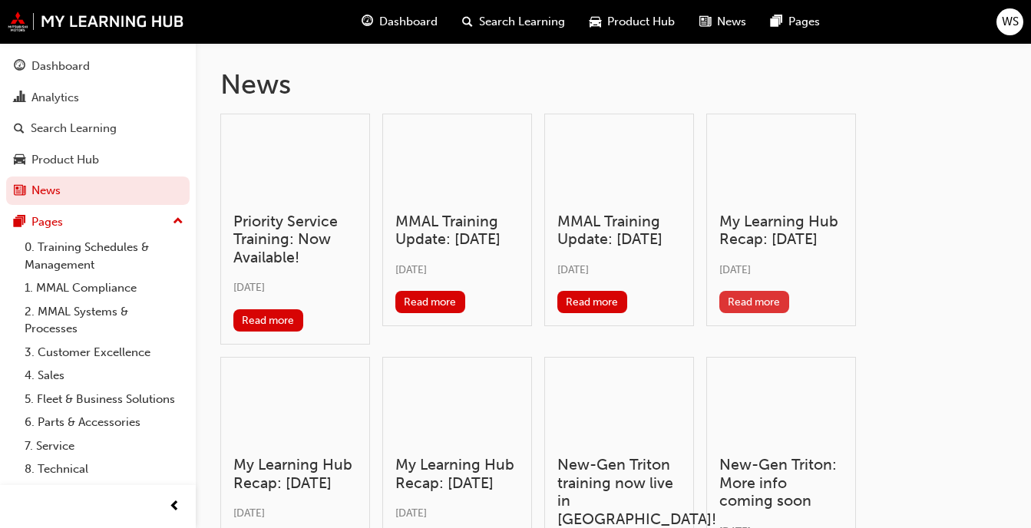
click at [755, 313] on button "Read more" at bounding box center [754, 302] width 70 height 22
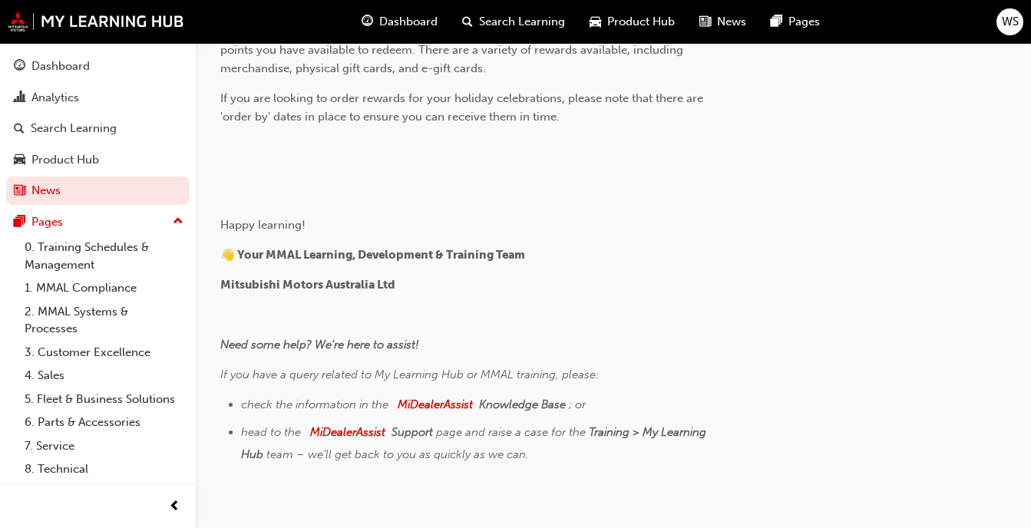
scroll to position [2145, 0]
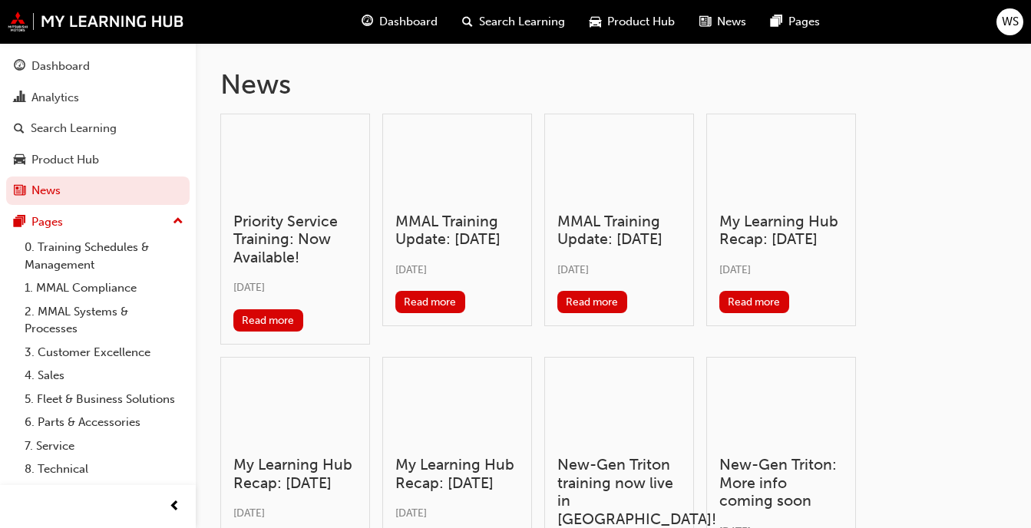
click at [624, 20] on span "Product Hub" at bounding box center [641, 22] width 68 height 18
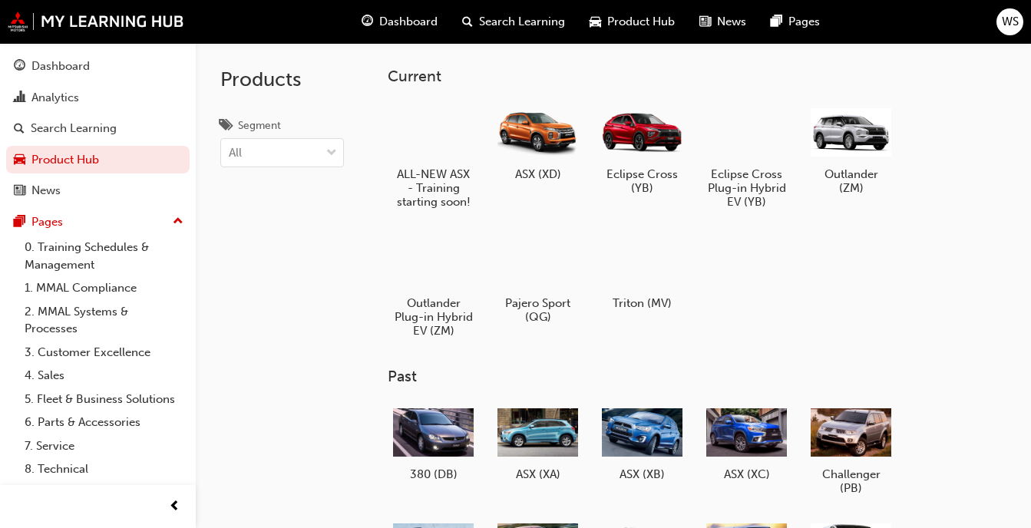
click at [409, 30] on span "Dashboard" at bounding box center [408, 22] width 58 height 18
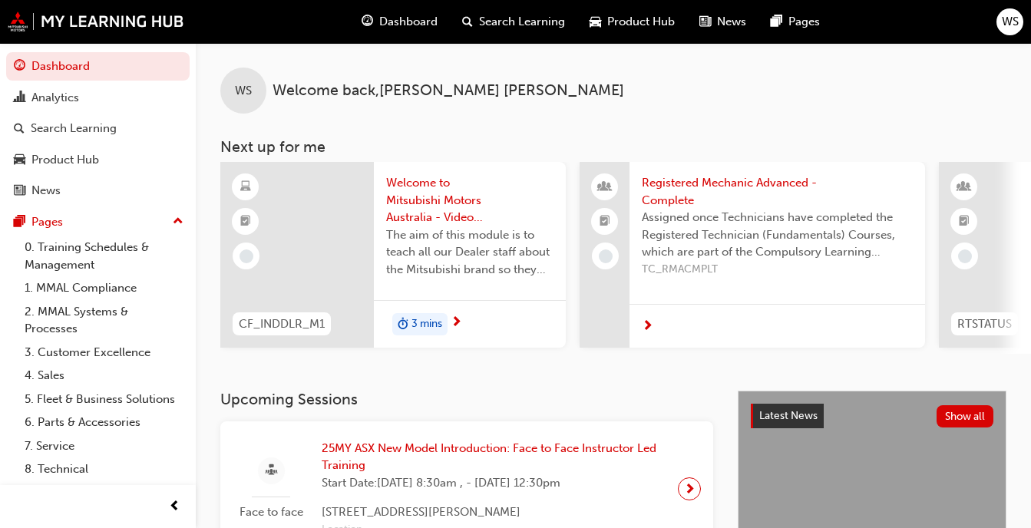
click at [432, 203] on span "Welcome to Mitsubishi Motors Australia - Video (Dealer Induction)" at bounding box center [469, 200] width 167 height 52
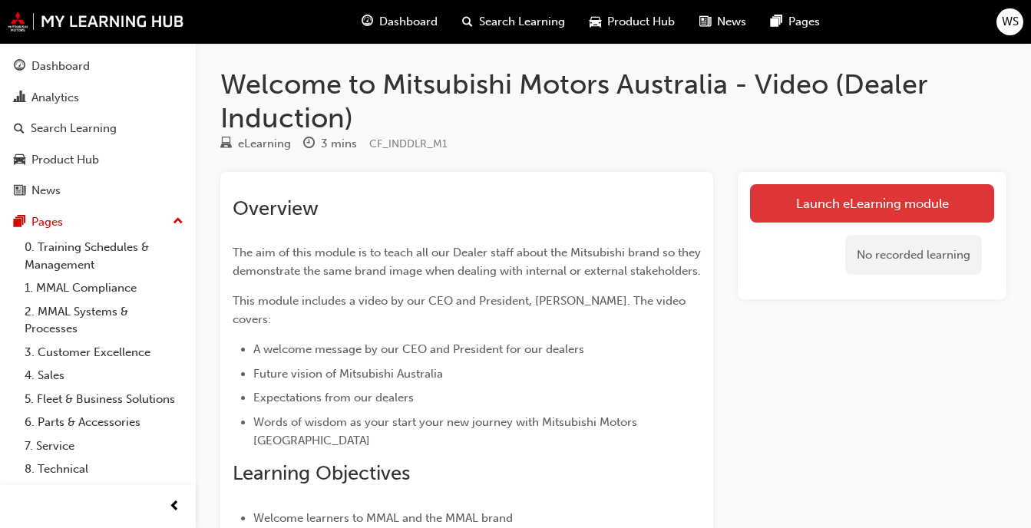
click at [838, 201] on link "Launch eLearning module" at bounding box center [872, 203] width 244 height 38
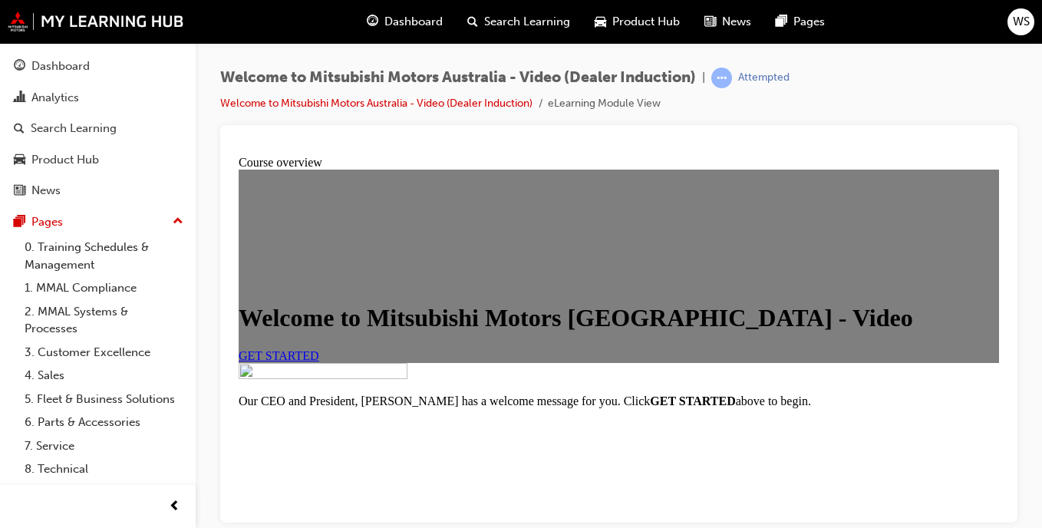
scroll to position [180, 0]
drag, startPoint x: 1001, startPoint y: 196, endPoint x: 1239, endPoint y: 422, distance: 328.9
click at [319, 361] on link "GET STARTED" at bounding box center [279, 354] width 81 height 13
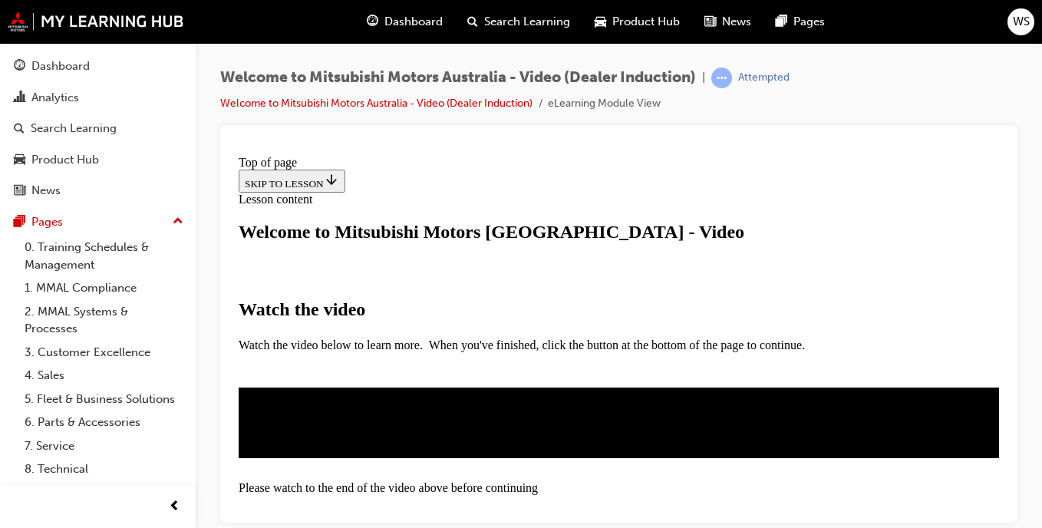
scroll to position [319, 0]
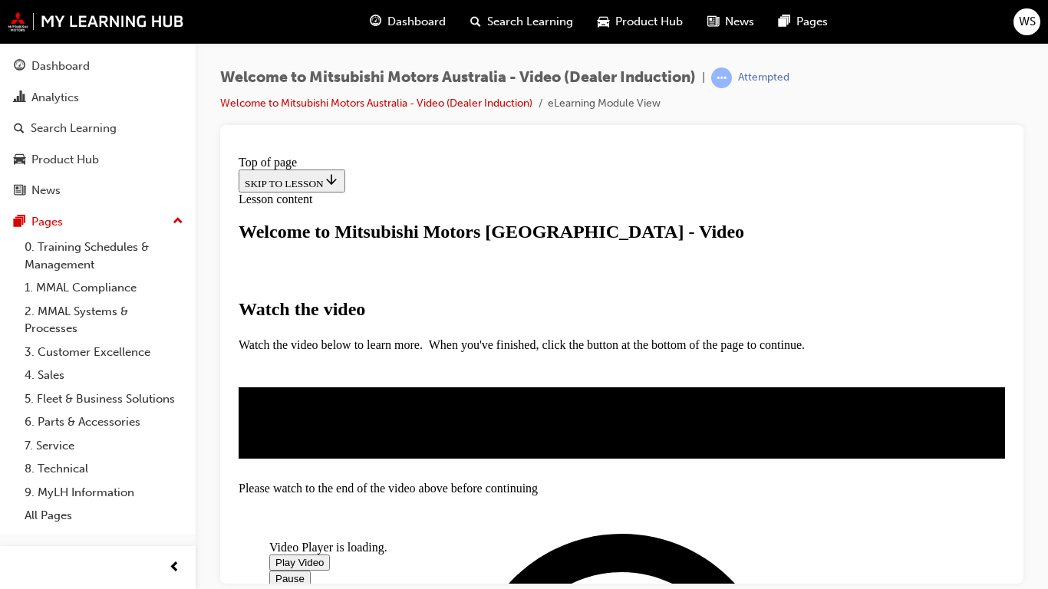
click at [500, 524] on video "Video player" at bounding box center [384, 479] width 230 height 115
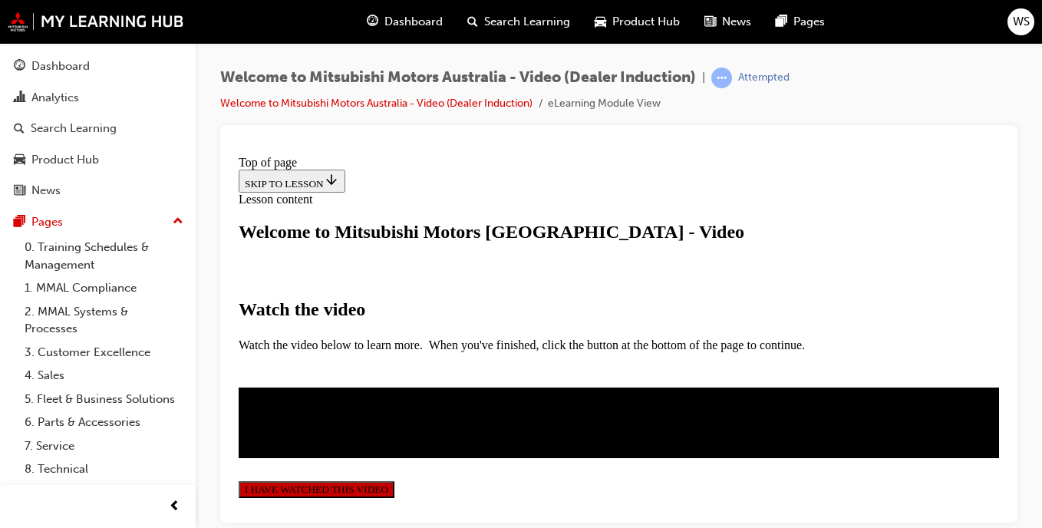
scroll to position [485, 0]
click at [394, 480] on button "I HAVE WATCHED THIS VIDEO" at bounding box center [317, 488] width 156 height 17
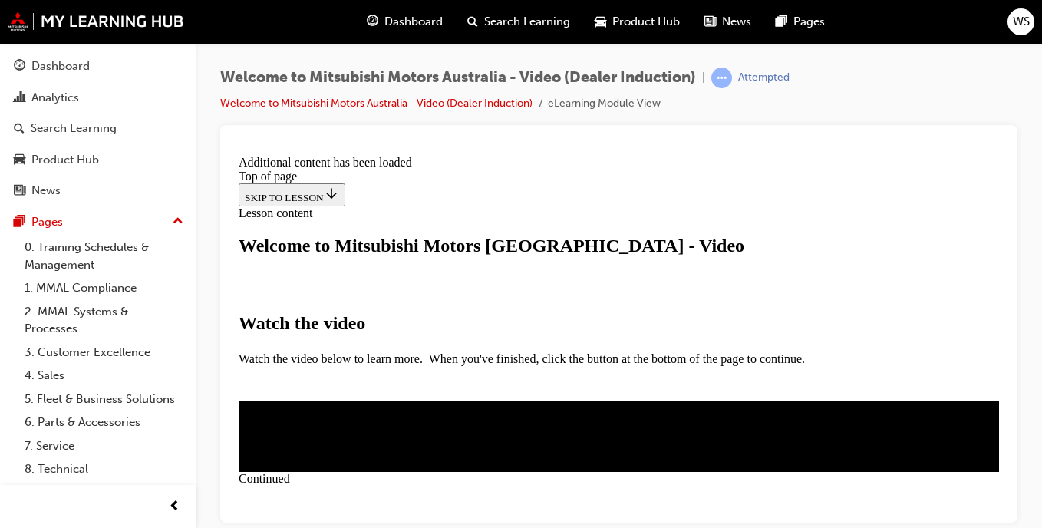
scroll to position [637, 0]
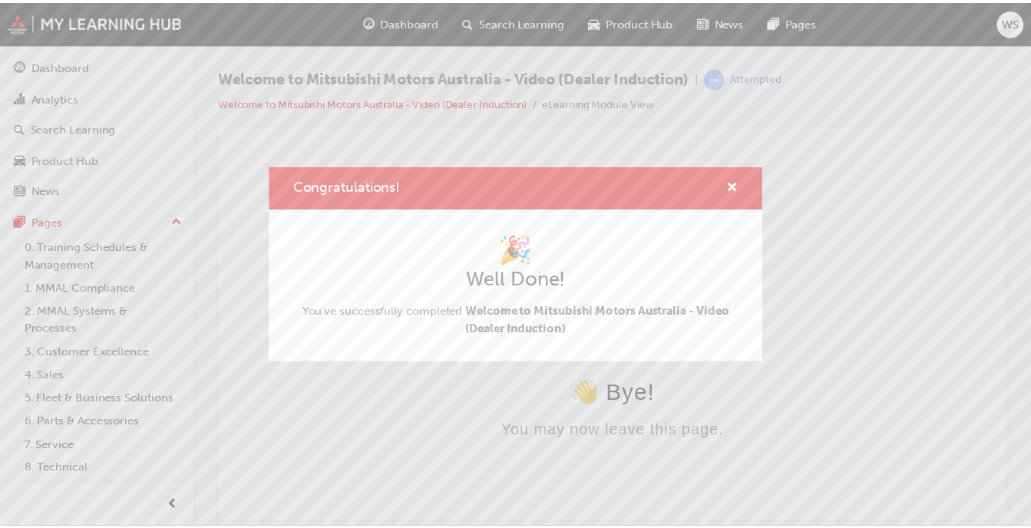
scroll to position [0, 0]
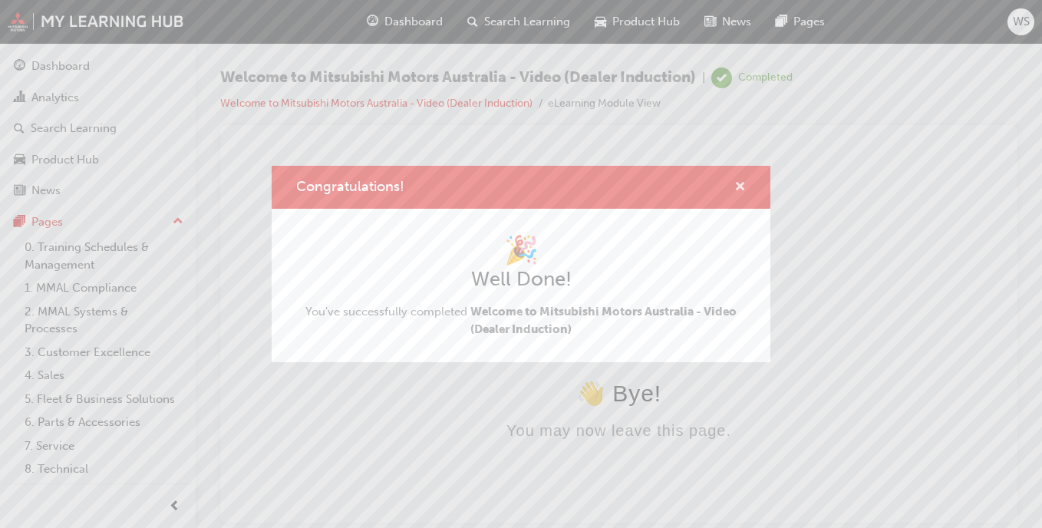
click at [744, 191] on span "cross-icon" at bounding box center [740, 188] width 12 height 14
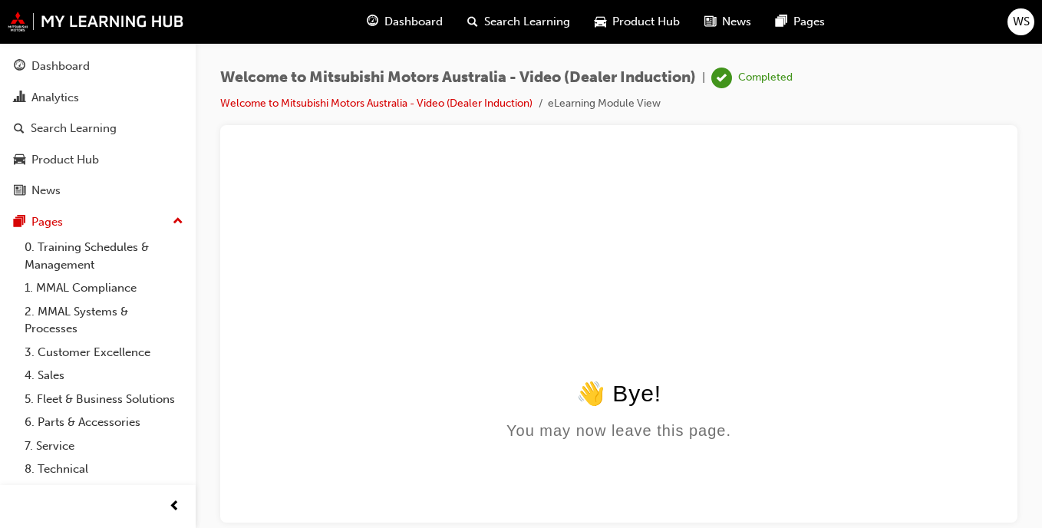
click at [419, 18] on span "Dashboard" at bounding box center [413, 22] width 58 height 18
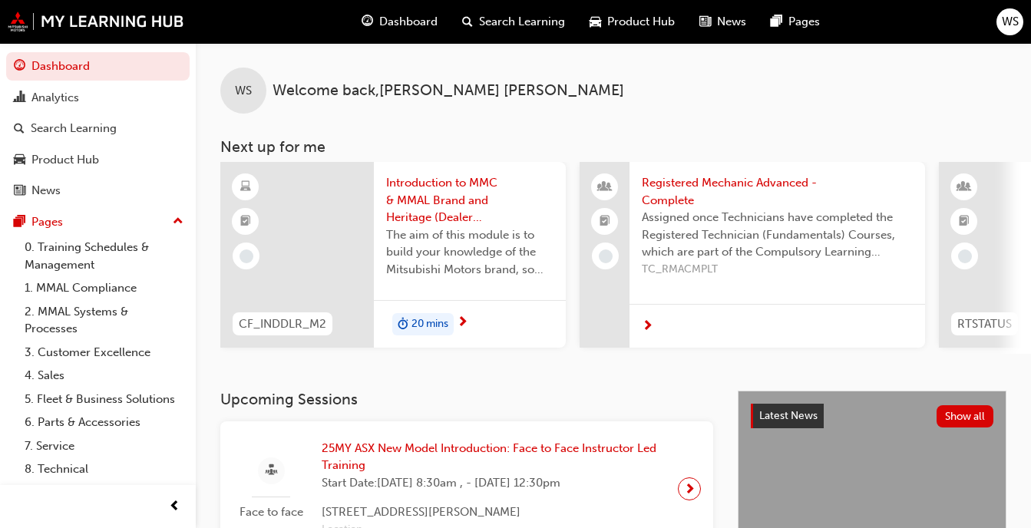
drag, startPoint x: 473, startPoint y: 353, endPoint x: 571, endPoint y: 368, distance: 98.5
click at [571, 368] on div "WS Welcome back , [PERSON_NAME] Next up for me CF_INDDLR_M2 Introduction to MMC…" at bounding box center [613, 217] width 835 height 348
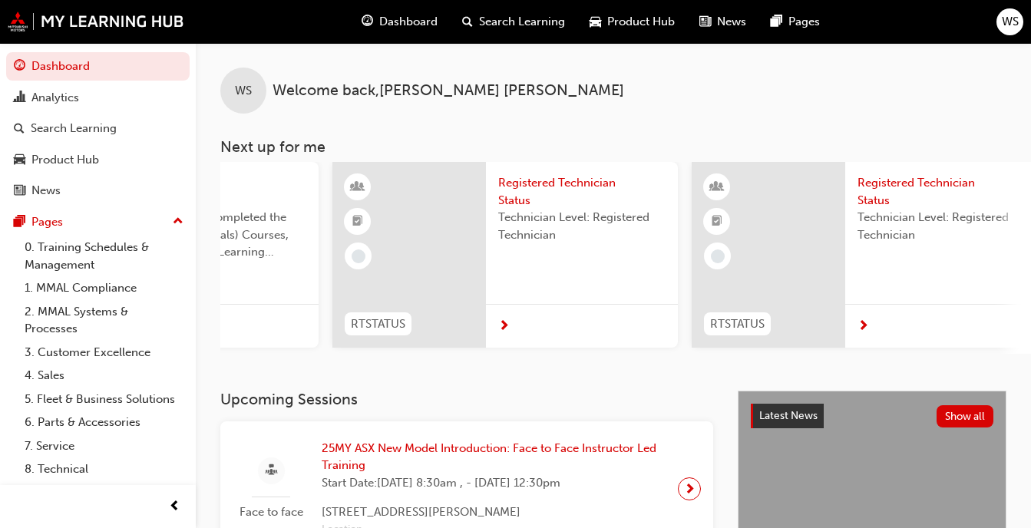
scroll to position [0, 463]
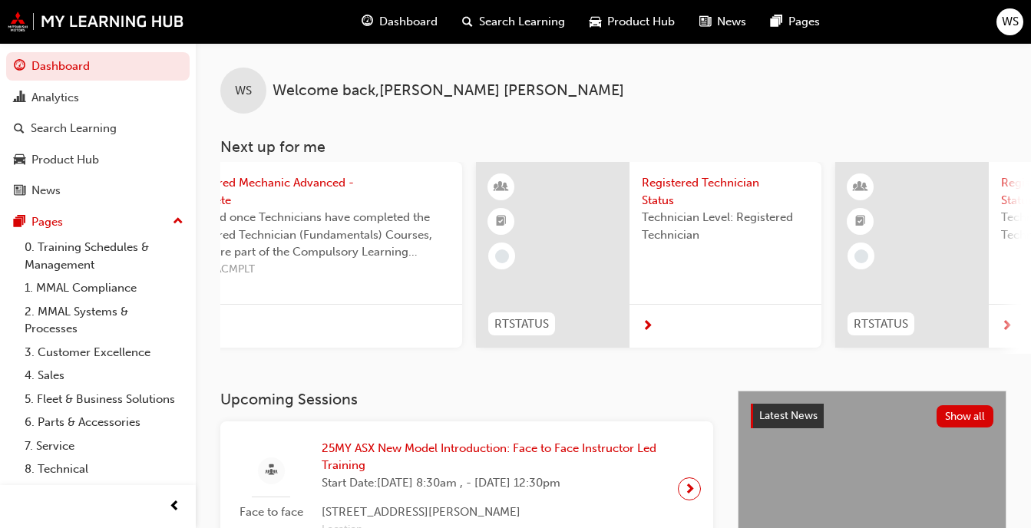
click at [670, 187] on span "Registered Technician Status" at bounding box center [725, 191] width 167 height 35
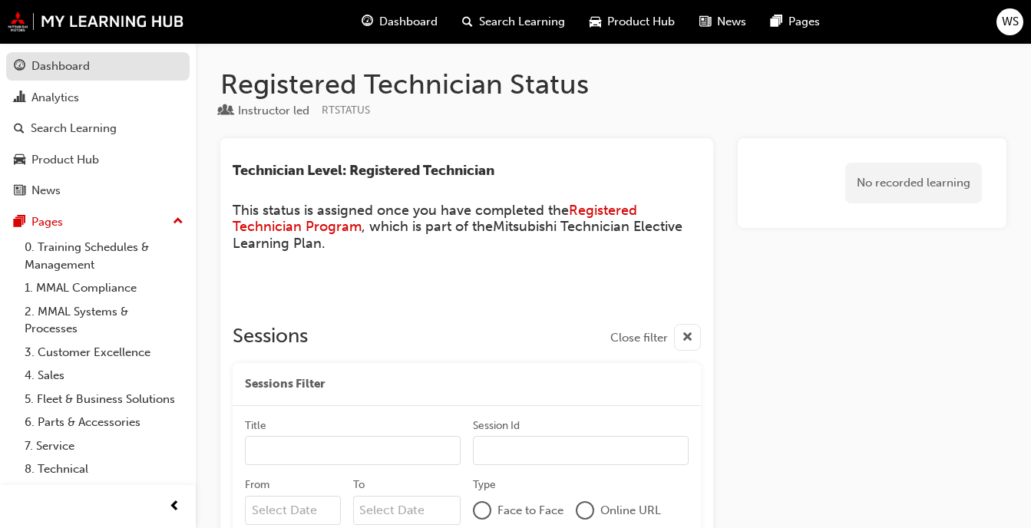
click at [86, 73] on div "Dashboard" at bounding box center [60, 67] width 58 height 18
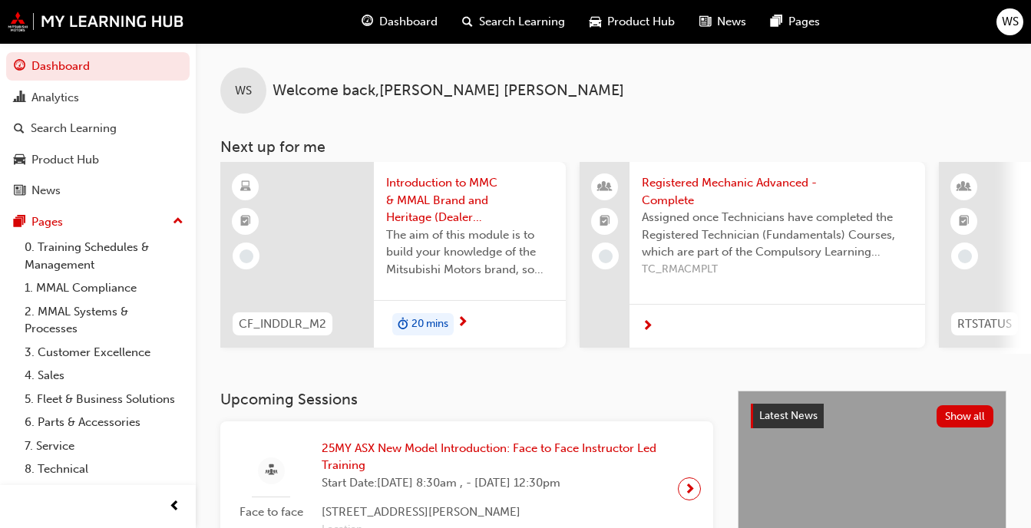
click at [1008, 27] on span "WS" at bounding box center [1009, 22] width 17 height 18
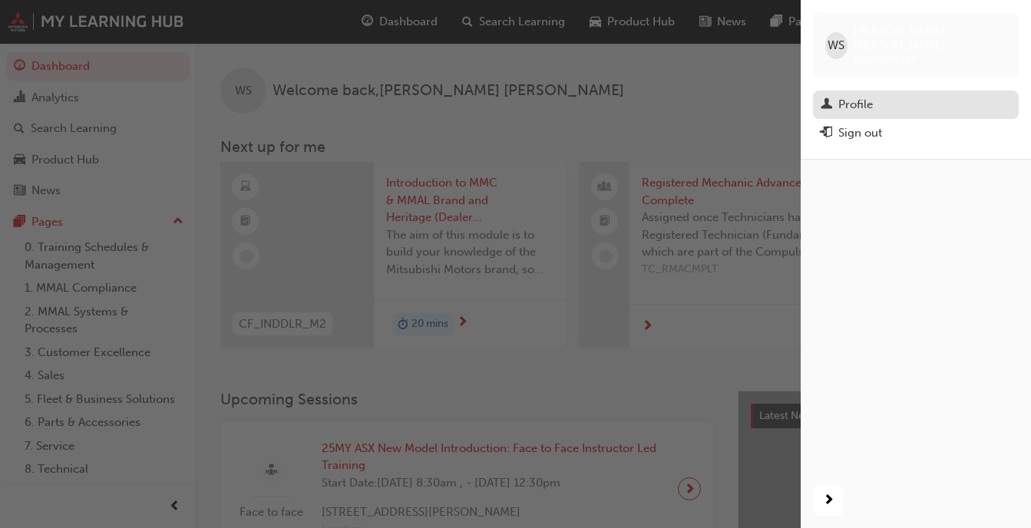
click at [866, 96] on div "Profile" at bounding box center [855, 105] width 35 height 18
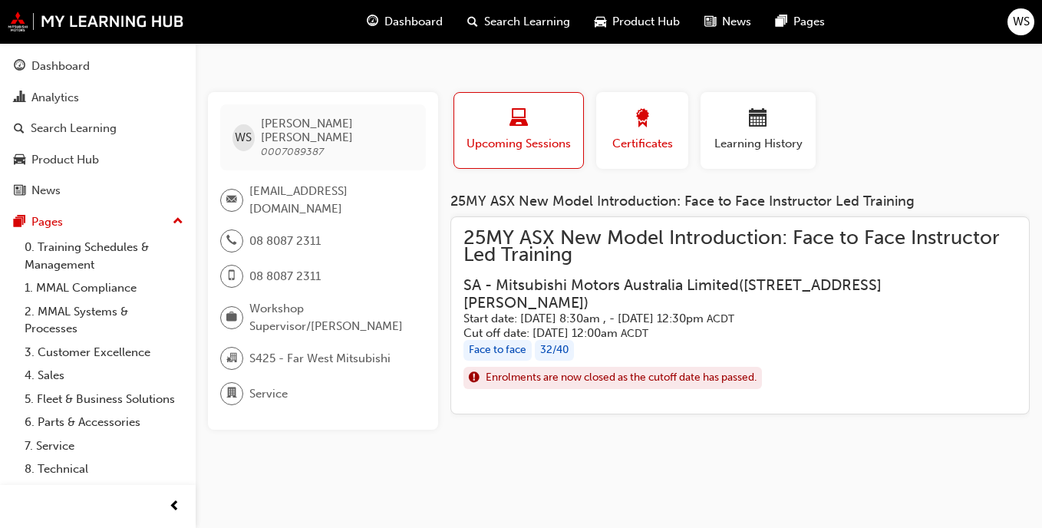
click at [645, 130] on span "award-icon" at bounding box center [642, 119] width 18 height 21
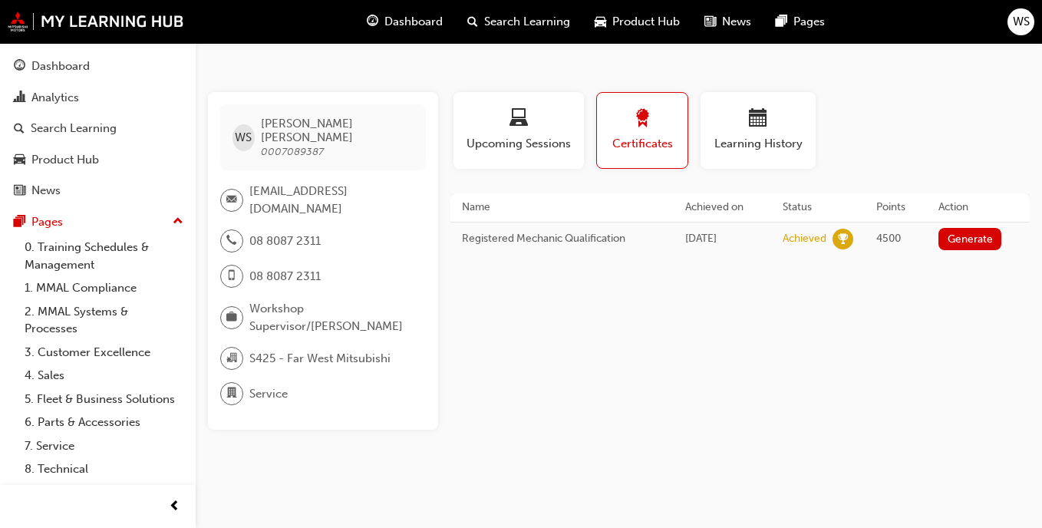
click at [897, 240] on span "4500" at bounding box center [888, 238] width 25 height 13
click at [800, 137] on span "Learning History" at bounding box center [758, 144] width 92 height 18
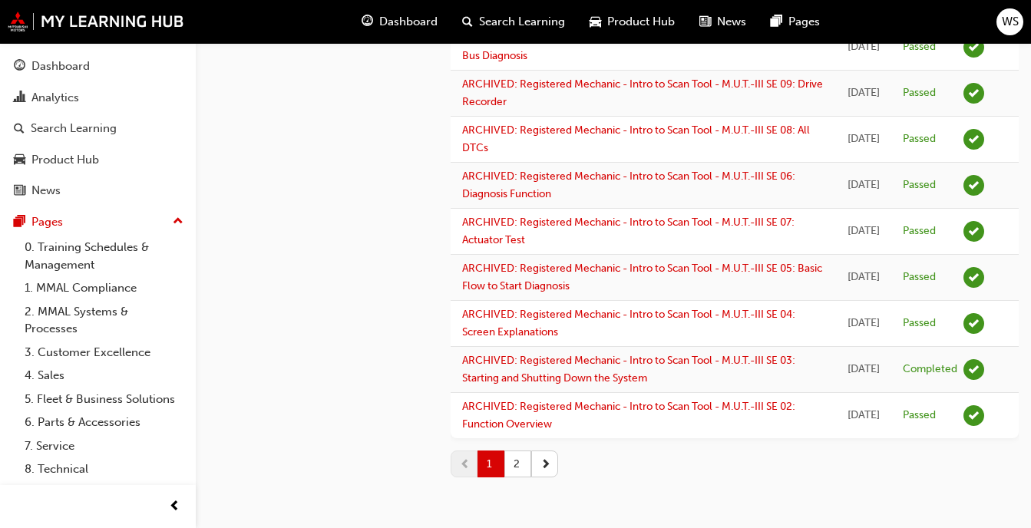
scroll to position [2029, 0]
click at [523, 469] on button "2" at bounding box center [517, 463] width 27 height 27
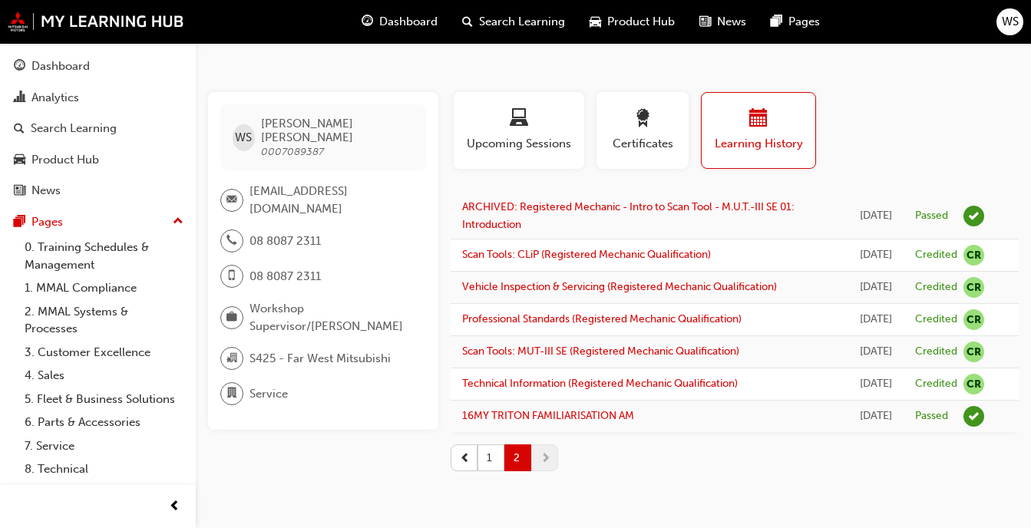
scroll to position [77, 0]
click at [492, 460] on button "1" at bounding box center [490, 457] width 27 height 27
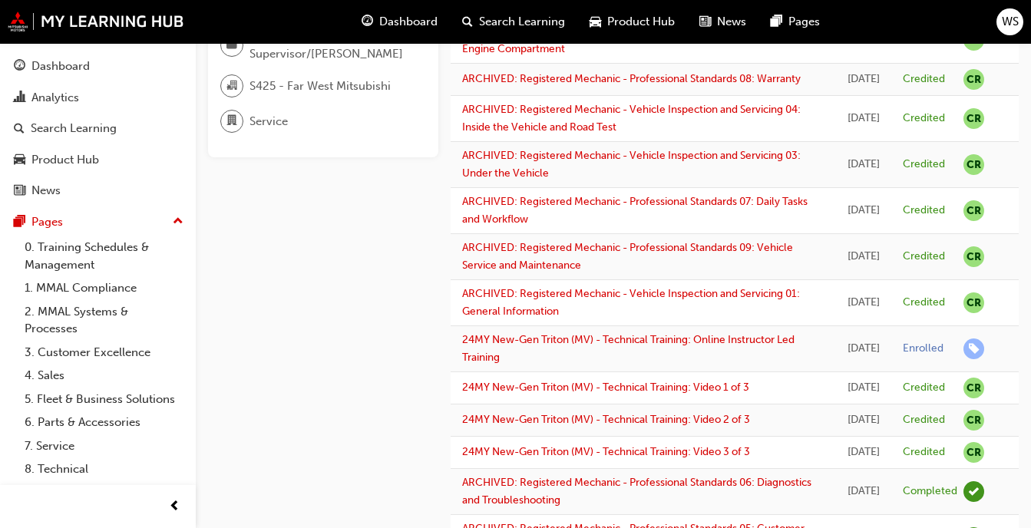
scroll to position [0, 0]
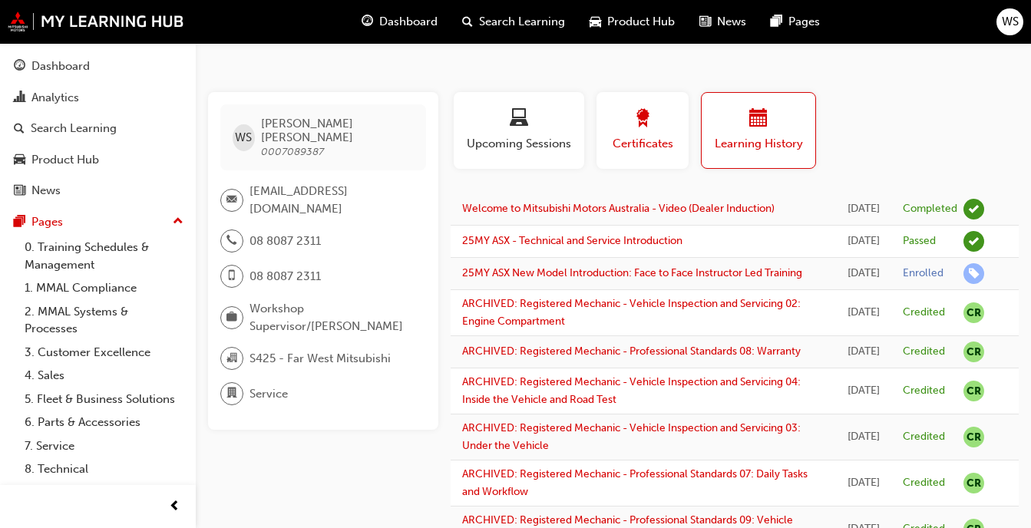
click at [637, 150] on span "Certificates" at bounding box center [642, 144] width 69 height 18
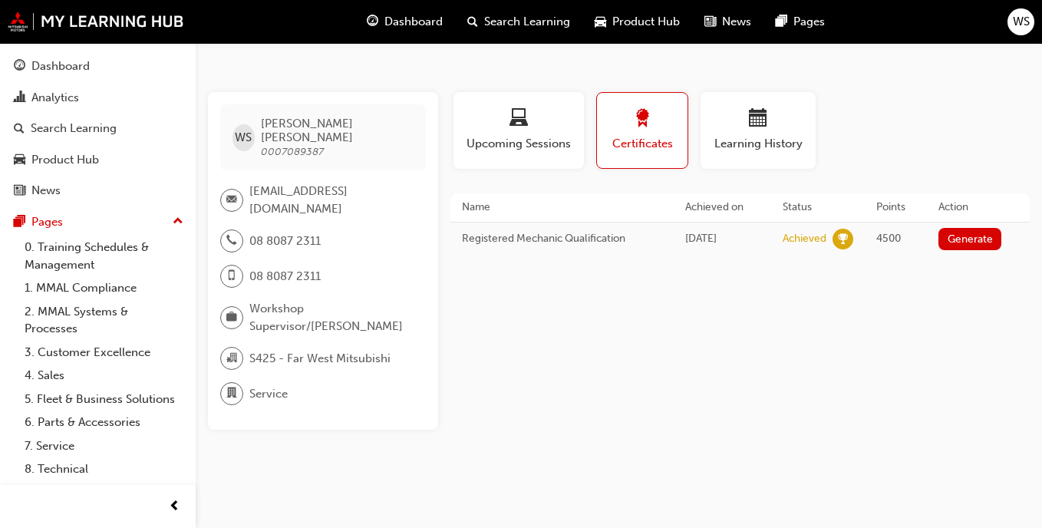
click at [426, 25] on span "Dashboard" at bounding box center [413, 22] width 58 height 18
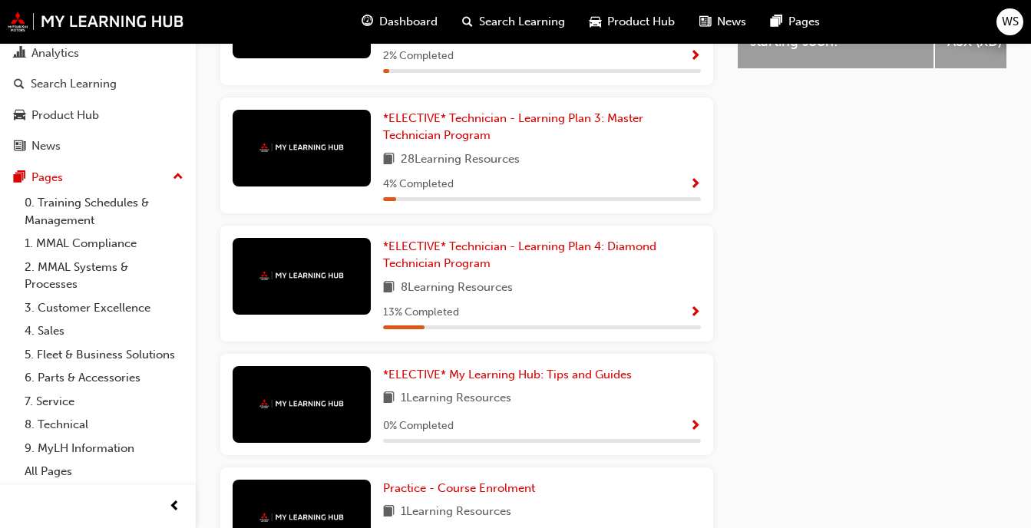
scroll to position [892, 0]
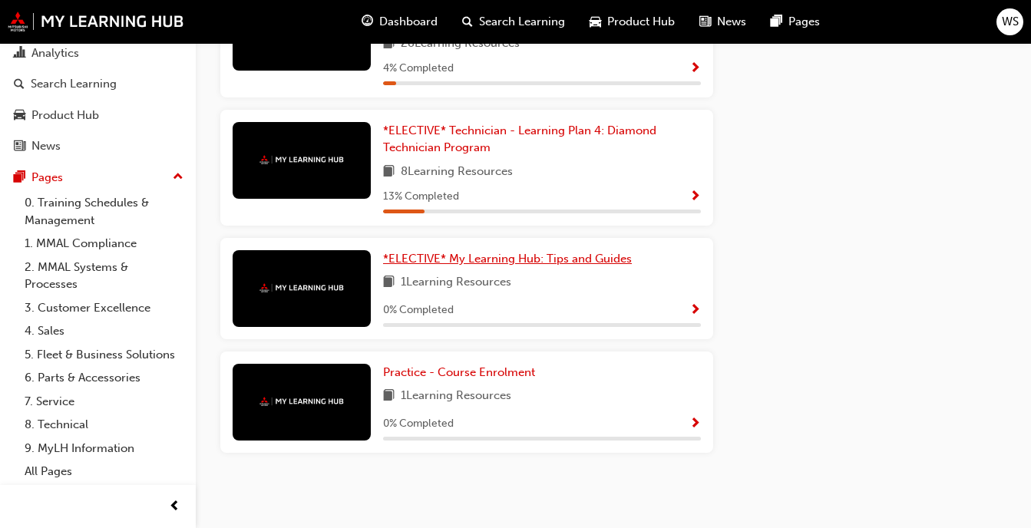
click at [545, 266] on link "*ELECTIVE* My Learning Hub: Tips and Guides" at bounding box center [510, 259] width 255 height 18
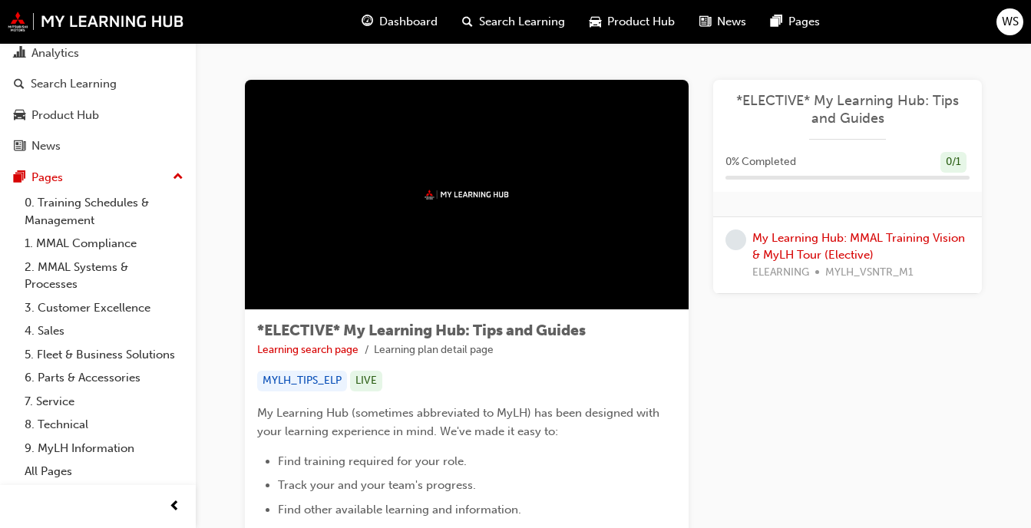
click at [493, 195] on img at bounding box center [466, 195] width 84 height 10
click at [829, 242] on link "My Learning Hub: MMAL Training Vision & MyLH Tour (Elective)" at bounding box center [858, 246] width 213 height 31
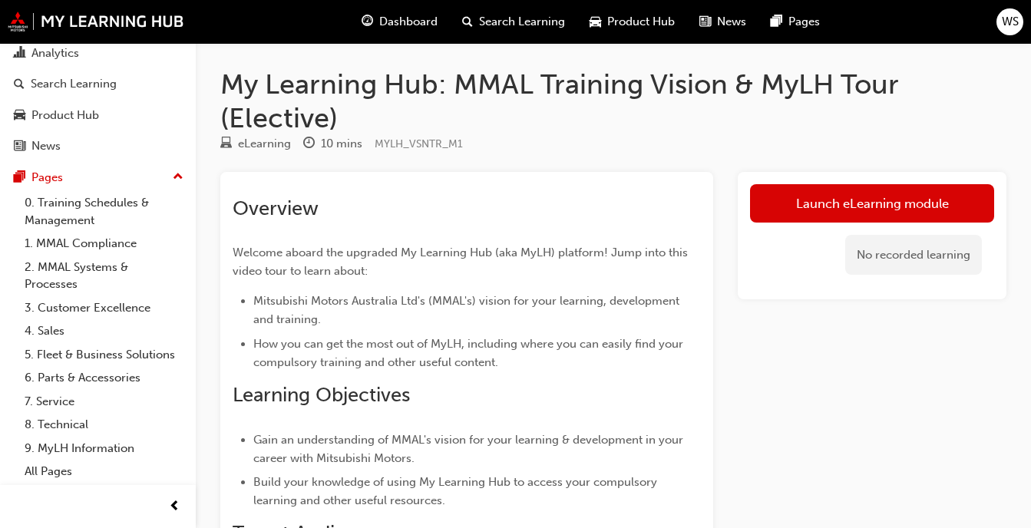
scroll to position [177, 0]
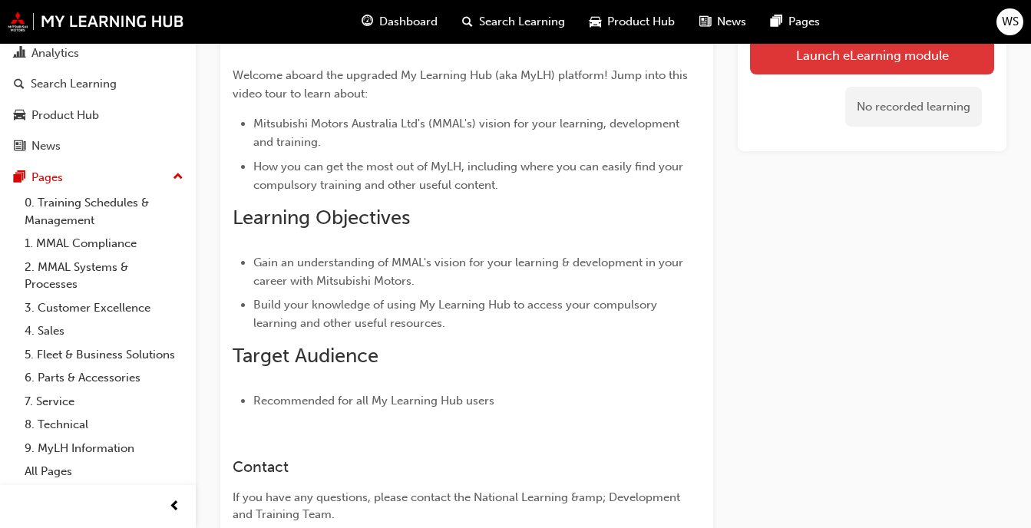
click at [871, 53] on link "Launch eLearning module" at bounding box center [872, 54] width 244 height 38
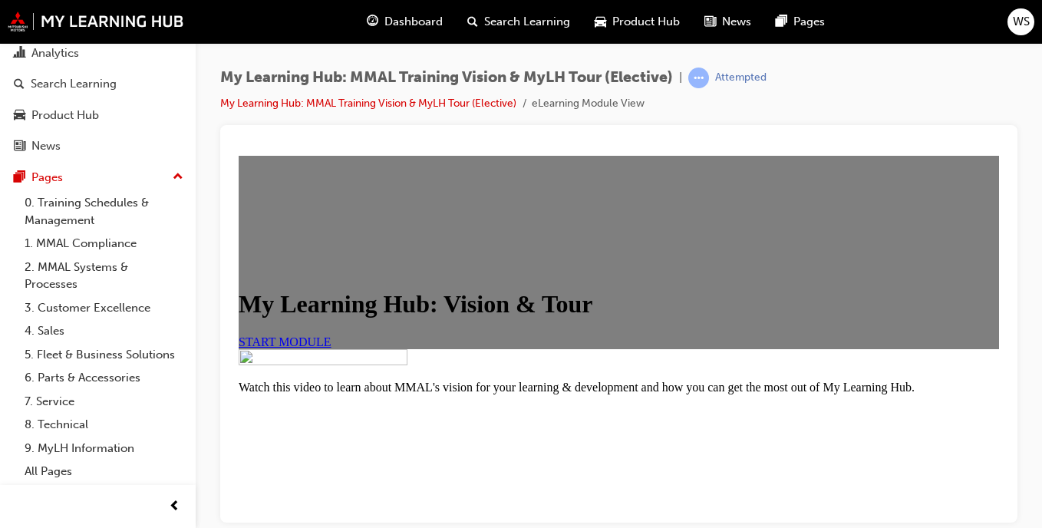
scroll to position [60, 0]
click at [331, 348] on span "START MODULE" at bounding box center [285, 341] width 93 height 13
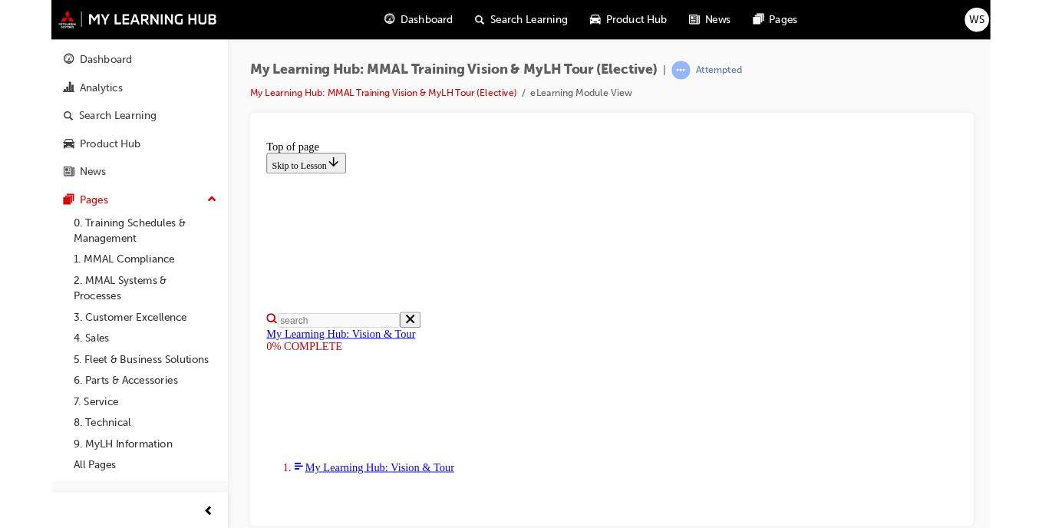
scroll to position [0, 0]
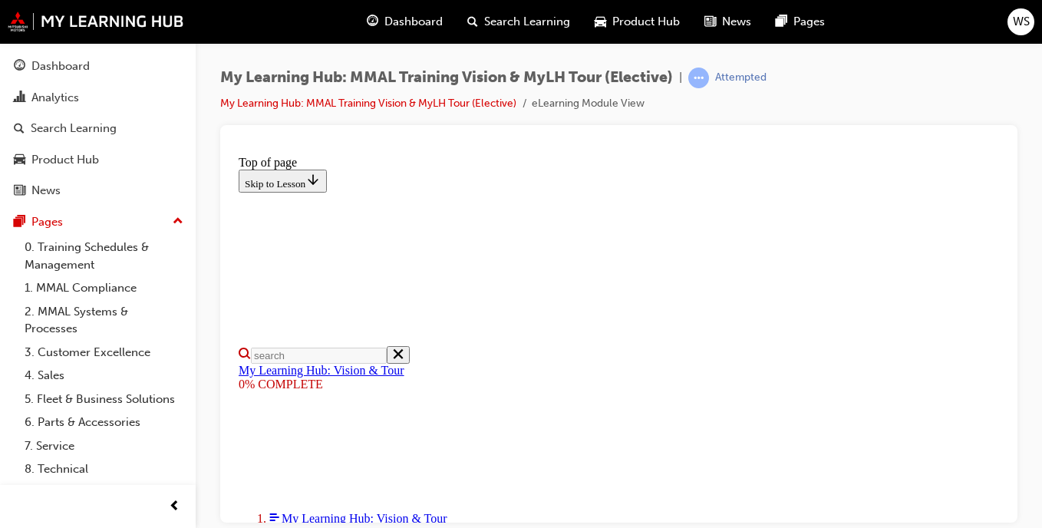
scroll to position [486, 0]
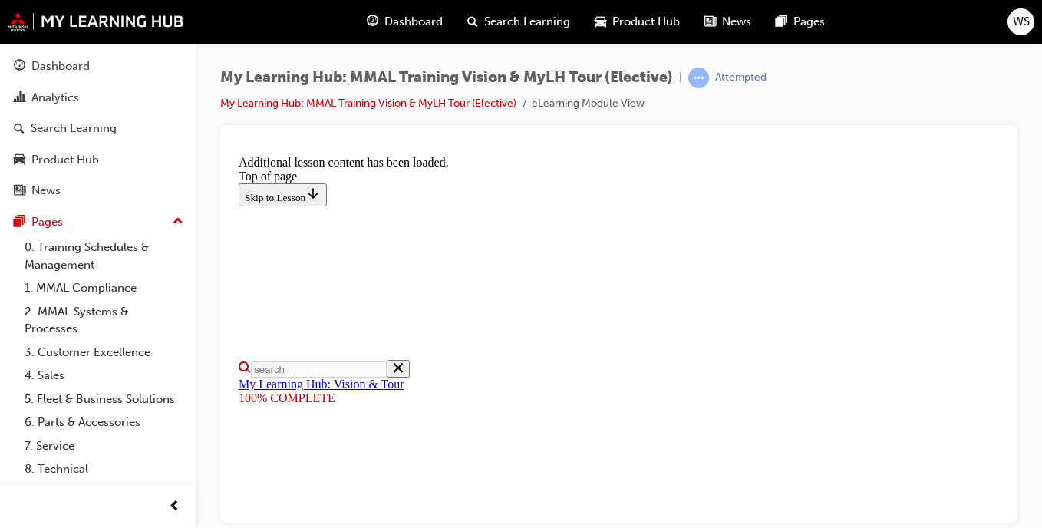
scroll to position [638, 0]
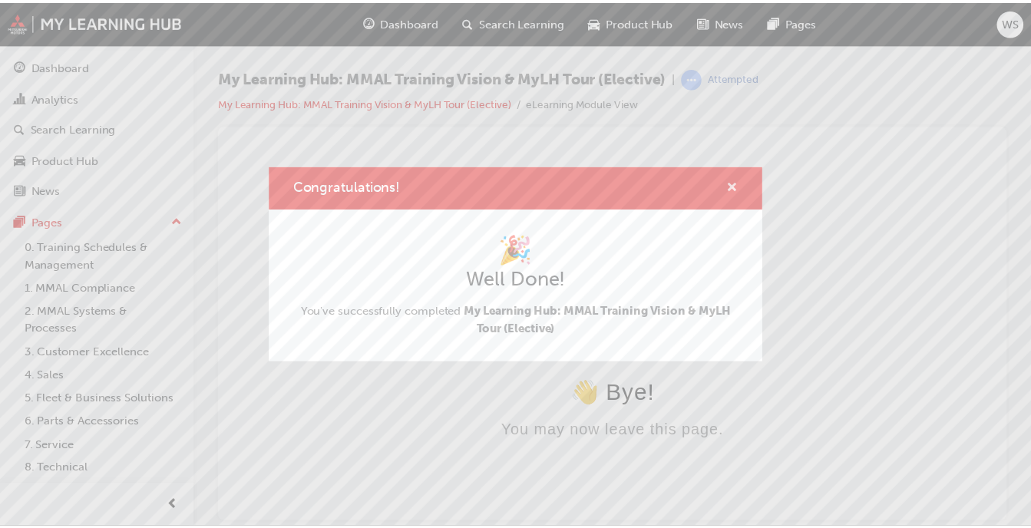
scroll to position [0, 0]
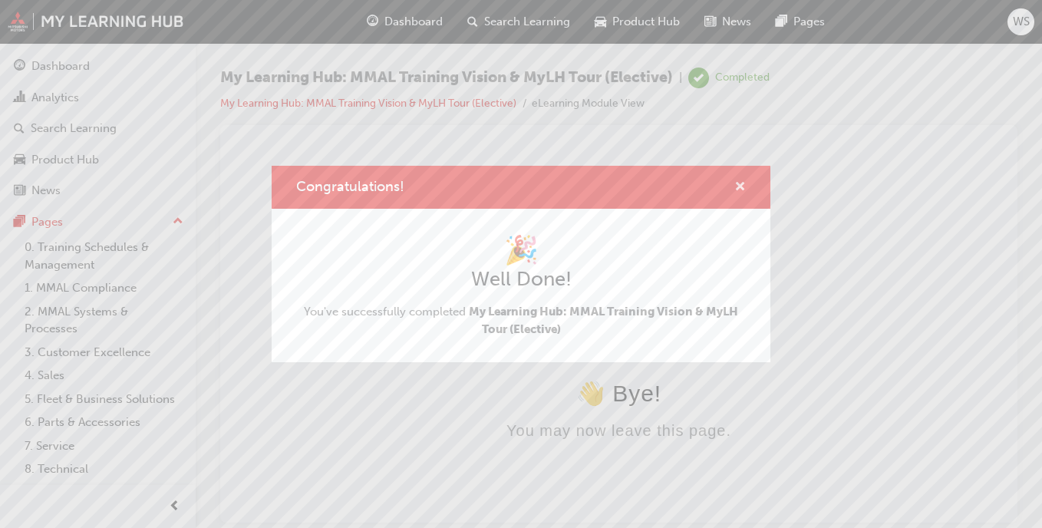
click at [737, 186] on span "cross-icon" at bounding box center [740, 188] width 12 height 14
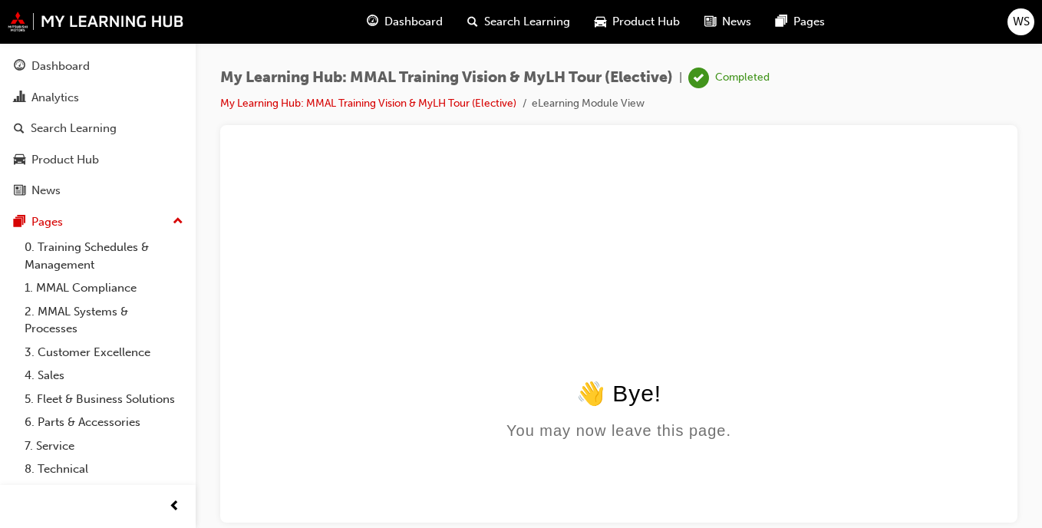
click at [422, 19] on span "Dashboard" at bounding box center [413, 22] width 58 height 18
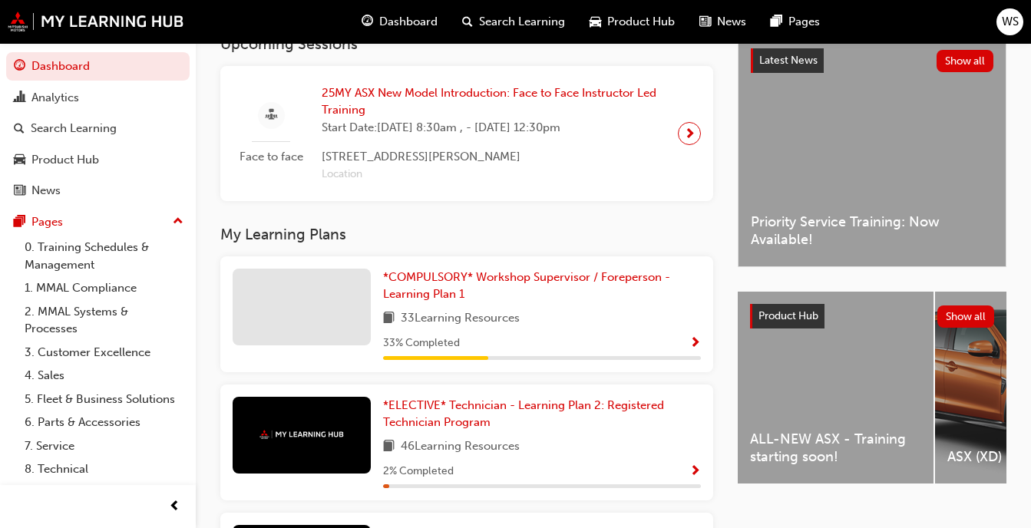
scroll to position [364, 0]
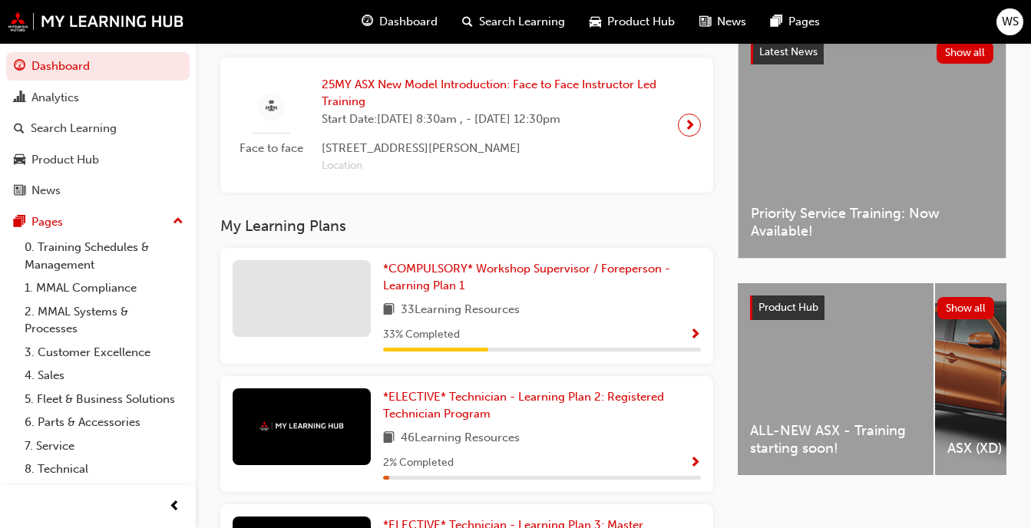
click at [315, 229] on h3 "My Learning Plans" at bounding box center [466, 226] width 493 height 18
click at [446, 269] on span "*COMPULSORY* Workshop Supervisor / Foreperson - Learning Plan 1" at bounding box center [526, 277] width 287 height 31
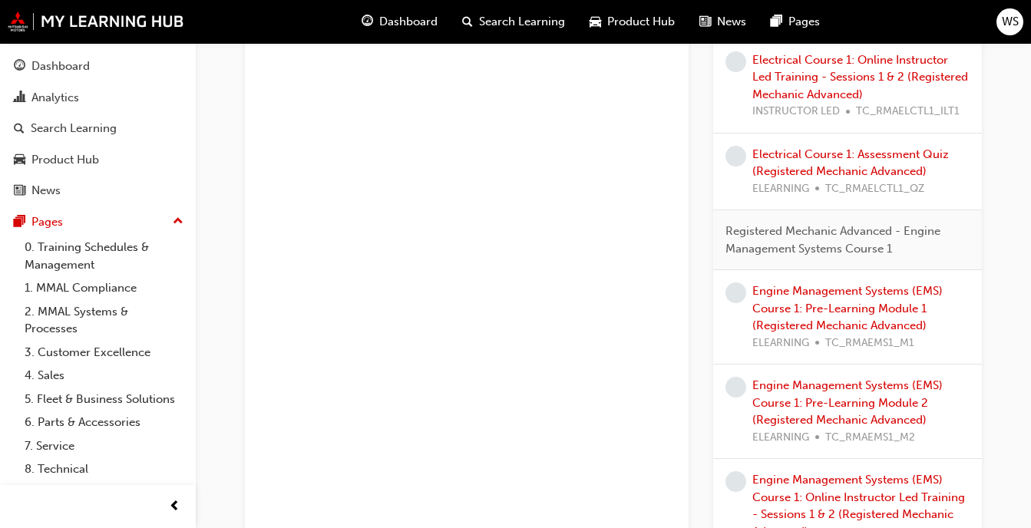
scroll to position [1690, 0]
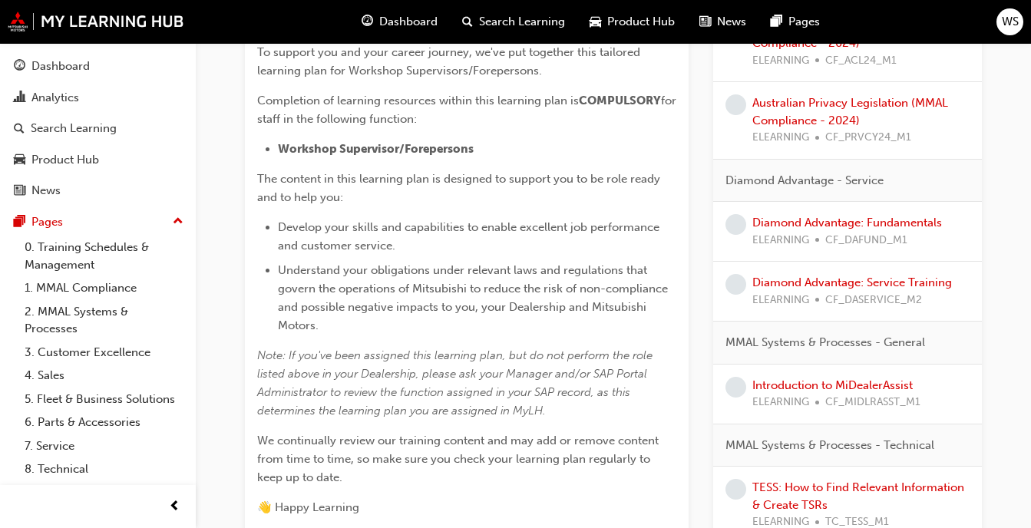
scroll to position [52, 0]
